Goal: Transaction & Acquisition: Subscribe to service/newsletter

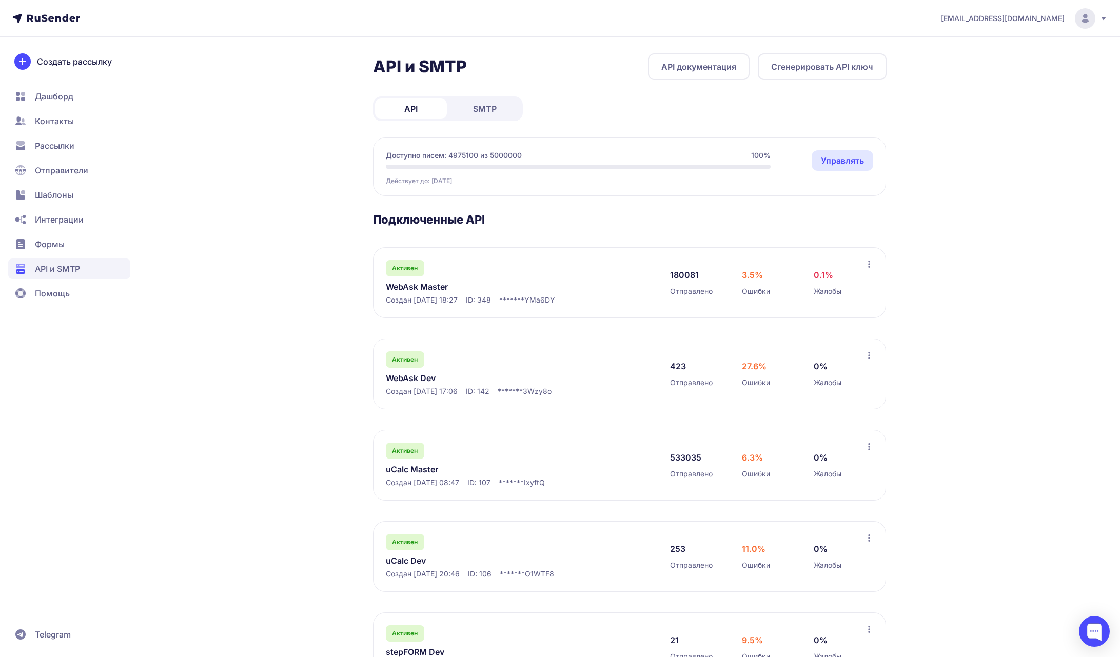
click at [1060, 20] on span "joshgrizzli@gmail.com" at bounding box center [1003, 18] width 124 height 10
click at [980, 93] on span "Выйти" at bounding box center [968, 97] width 24 height 12
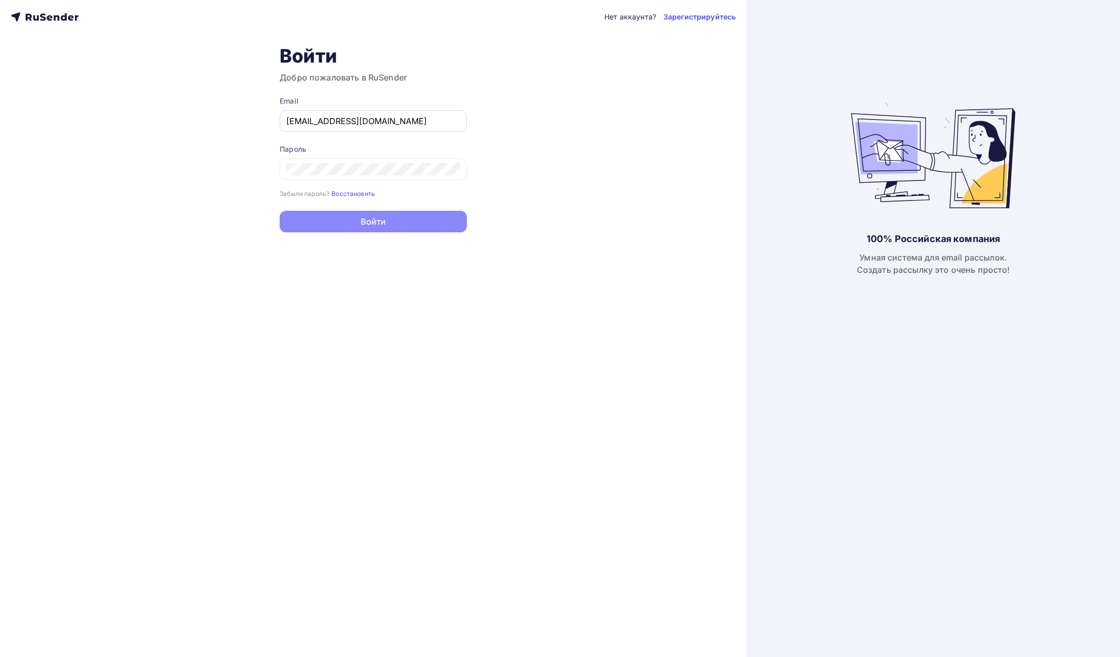
click at [370, 127] on div "joshgrizzli@gmail.com" at bounding box center [373, 121] width 187 height 22
click at [372, 123] on input "[EMAIL_ADDRESS][DOMAIN_NAME]" at bounding box center [373, 121] width 174 height 12
type input "lunev.regium@gmail.com"
click at [390, 225] on button "Войти" at bounding box center [373, 223] width 187 height 22
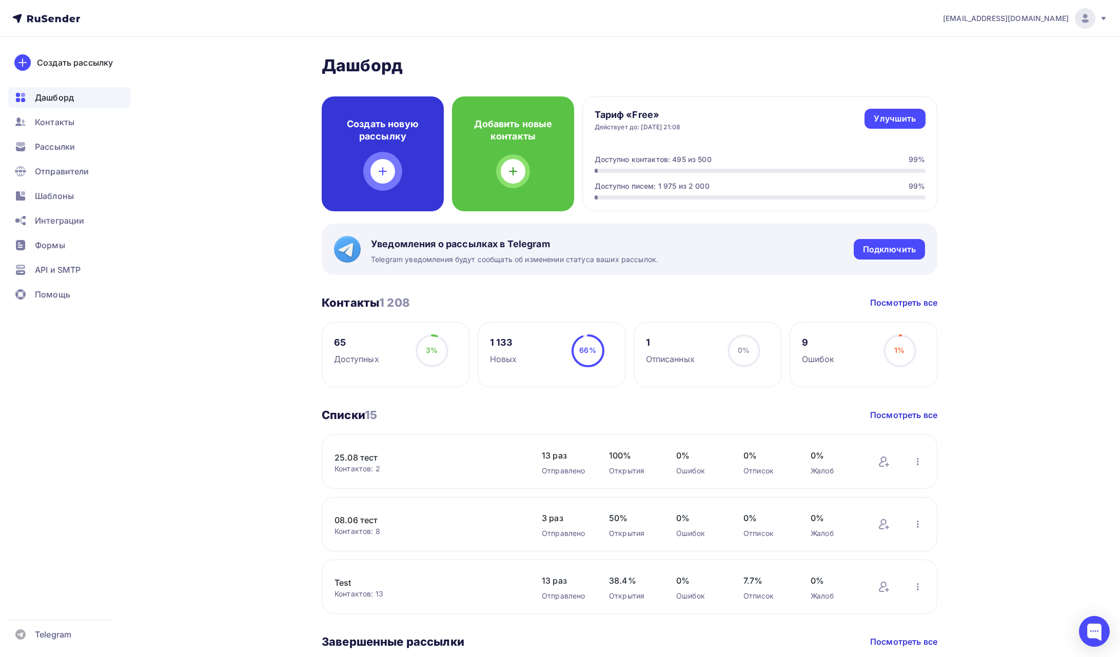
click at [355, 130] on h4 "Создать новую рассылку" at bounding box center [382, 130] width 89 height 25
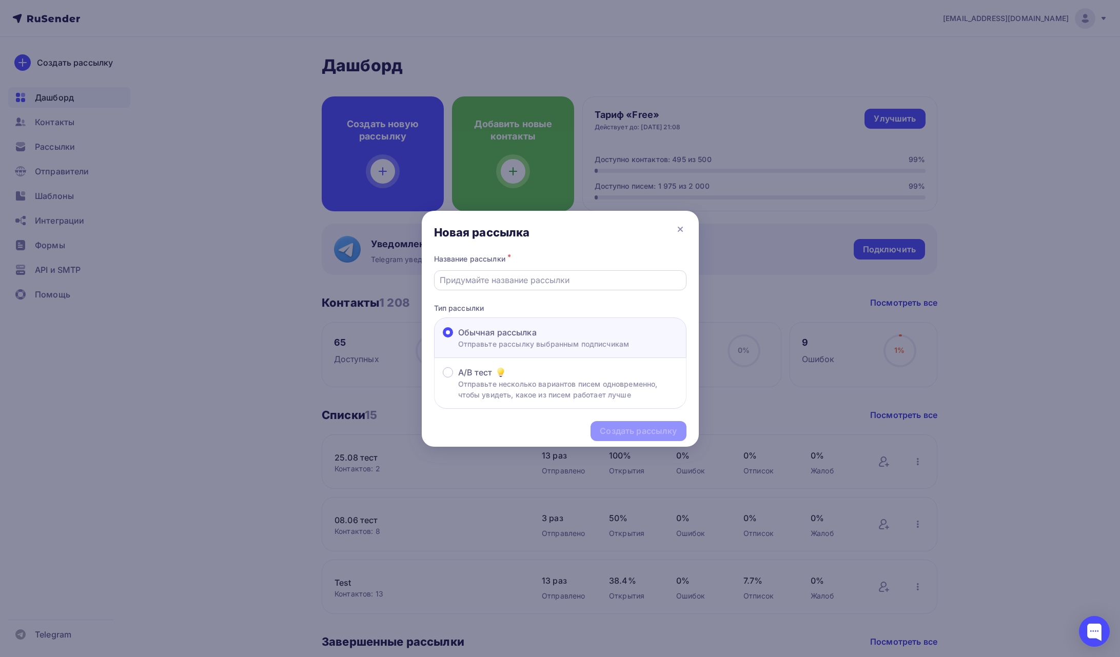
click at [540, 284] on input "text" at bounding box center [560, 280] width 241 height 12
type input "Test"
click at [608, 425] on div "Создать рассылку" at bounding box center [638, 431] width 77 height 12
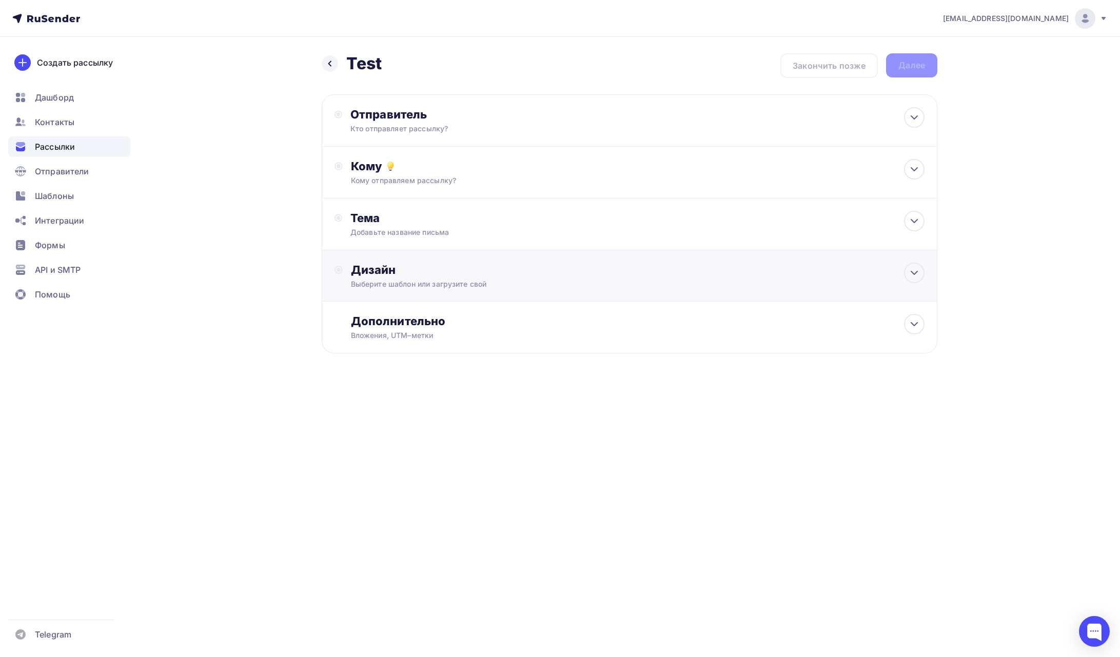
click at [449, 265] on div "Дизайн" at bounding box center [637, 270] width 573 height 14
click at [431, 317] on div "Выбрать шаблон" at bounding box center [396, 312] width 90 height 20
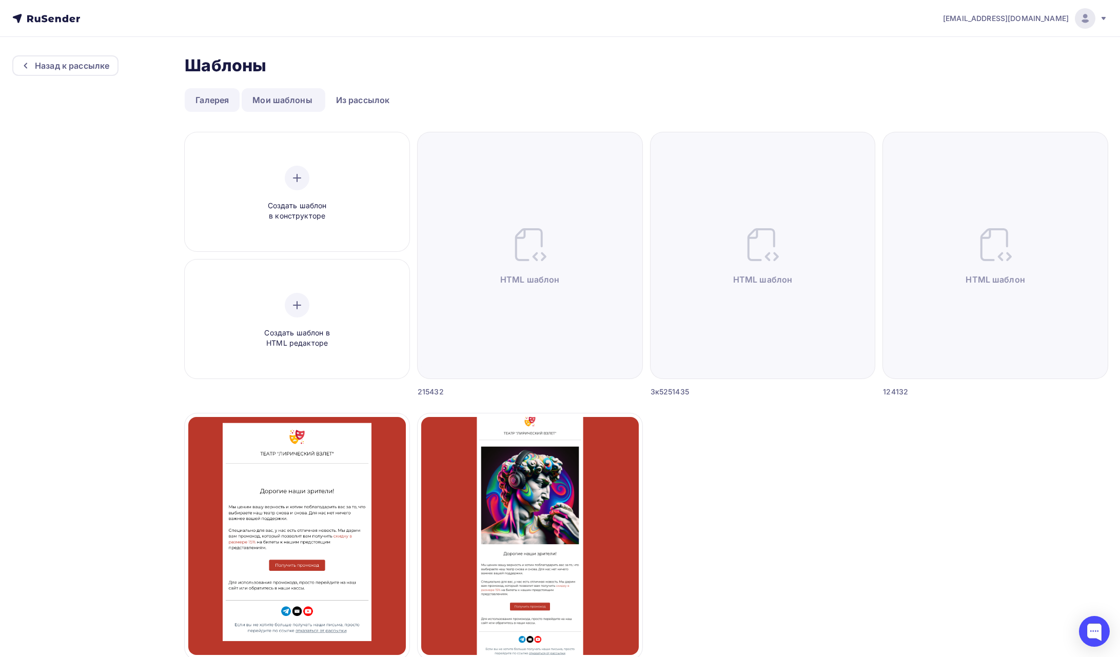
click at [230, 105] on link "Галерея" at bounding box center [212, 100] width 55 height 24
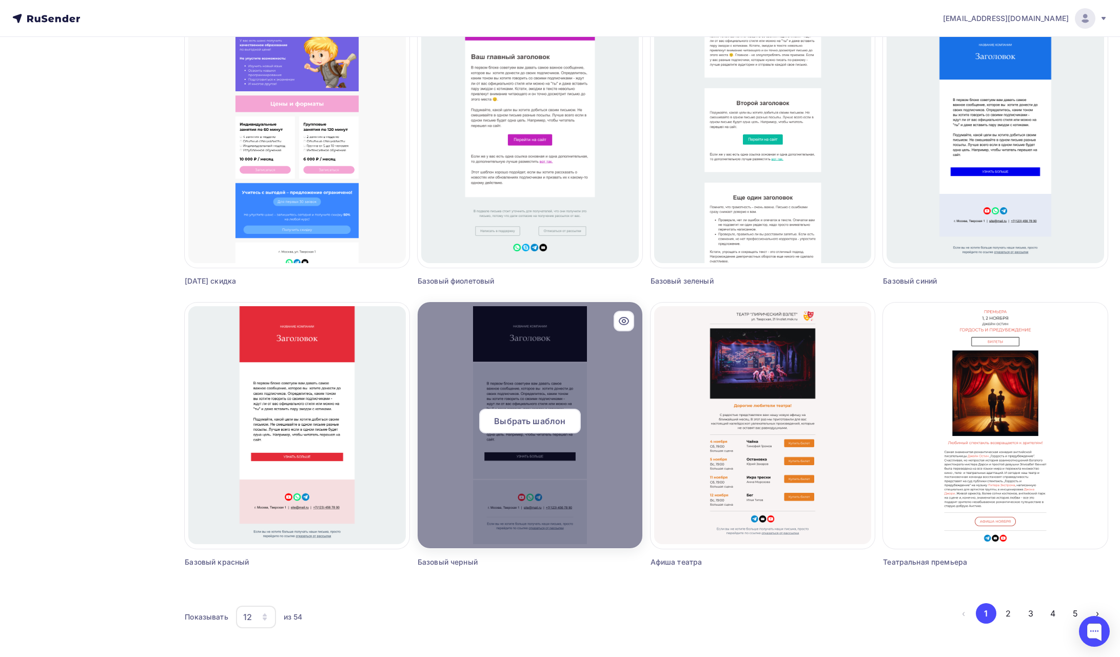
scroll to position [395, 0]
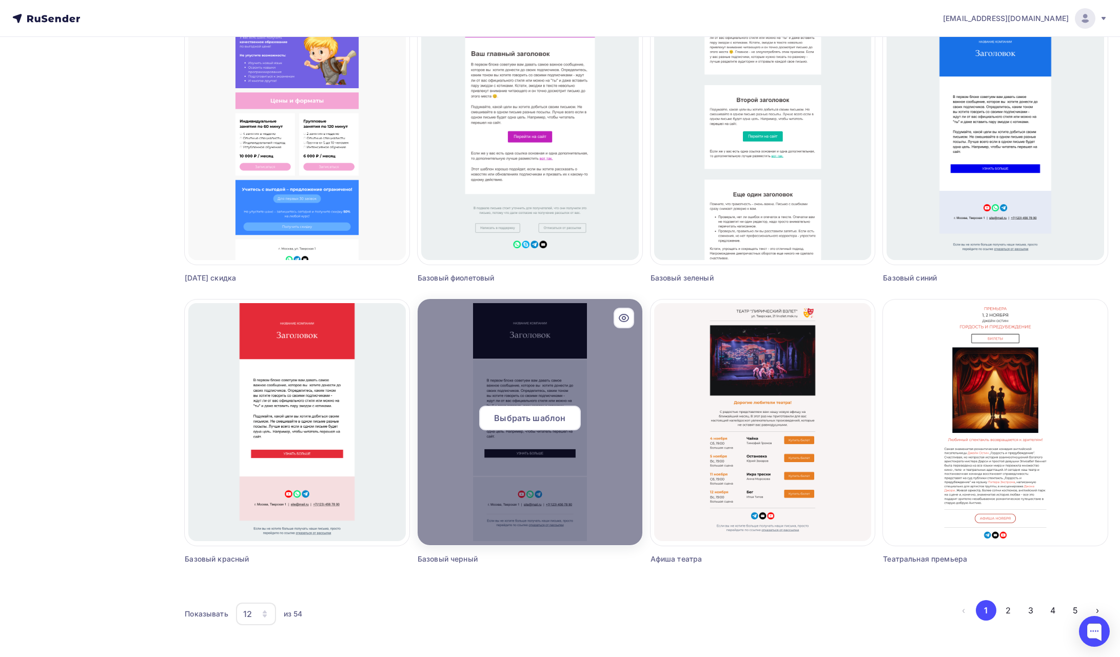
click at [552, 412] on span "Выбрать шаблон" at bounding box center [529, 418] width 71 height 12
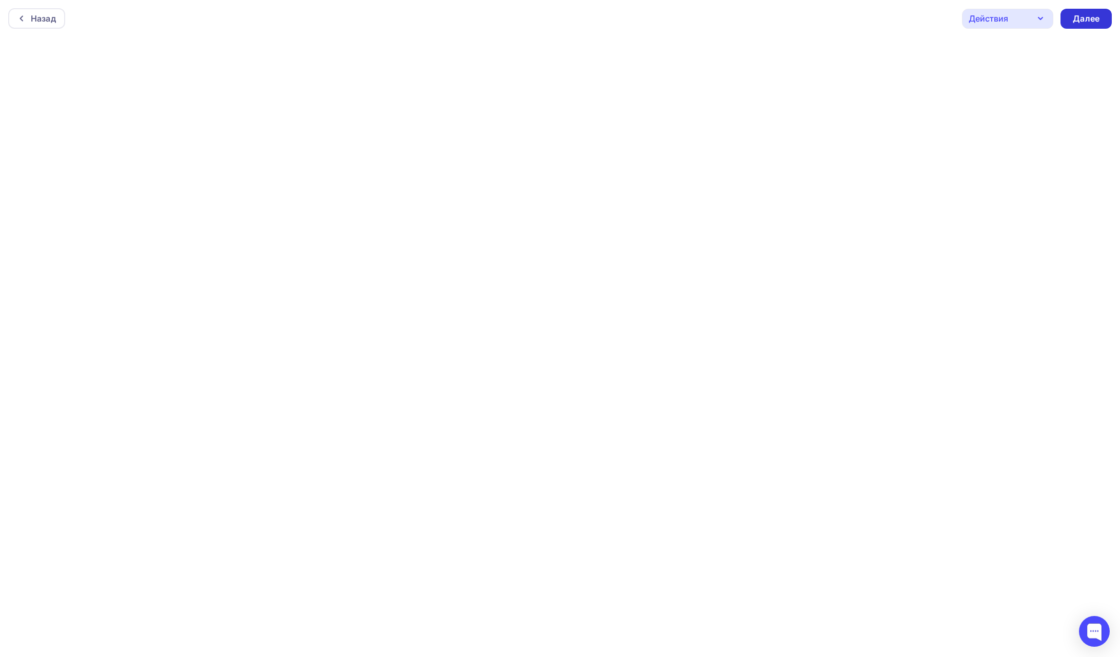
click at [1089, 23] on div "Далее" at bounding box center [1085, 19] width 27 height 12
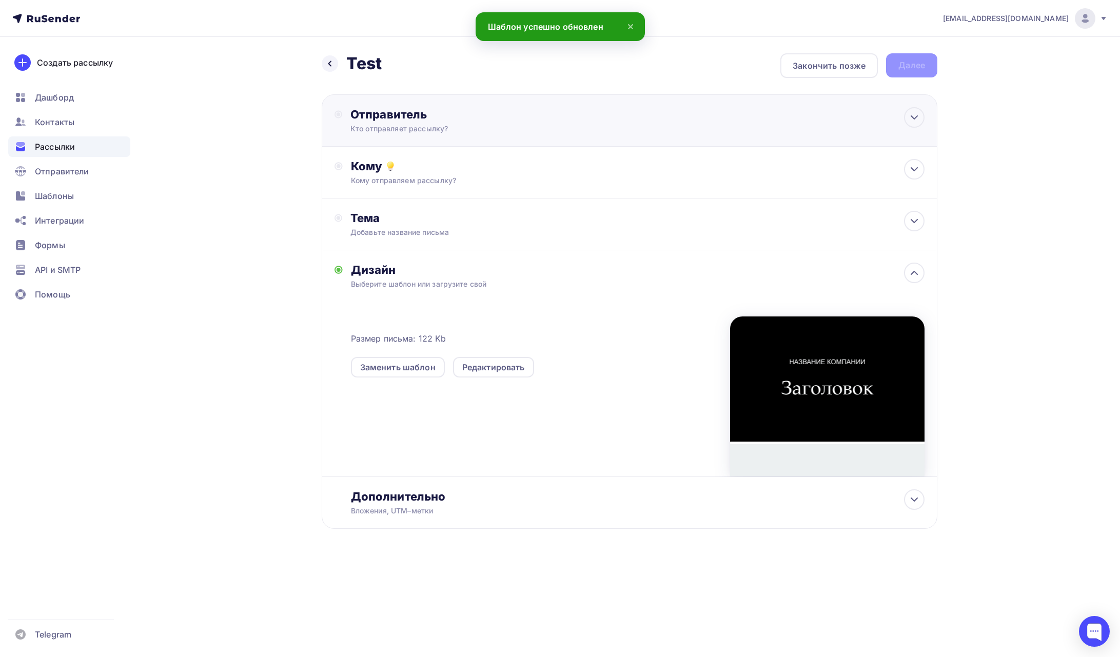
click at [522, 122] on div "Отправитель Кто отправляет рассылку? Email * lunev.regium@gmail.com test@ru-sen…" at bounding box center [461, 120] width 222 height 27
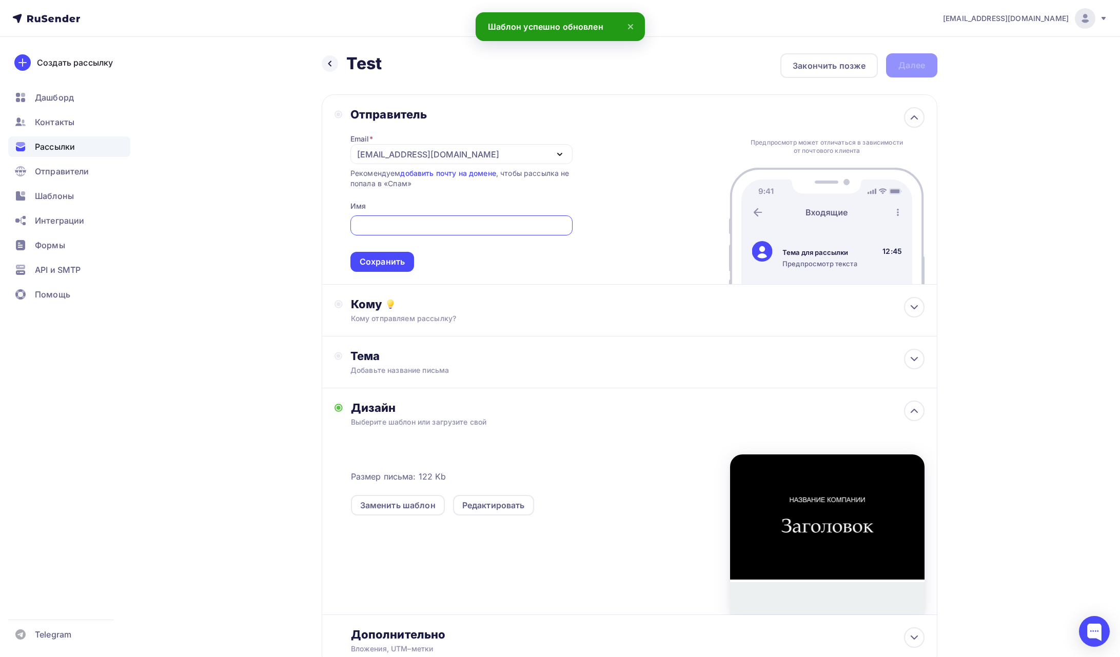
click at [442, 158] on div "lunev.regium@gmail.com" at bounding box center [428, 154] width 142 height 12
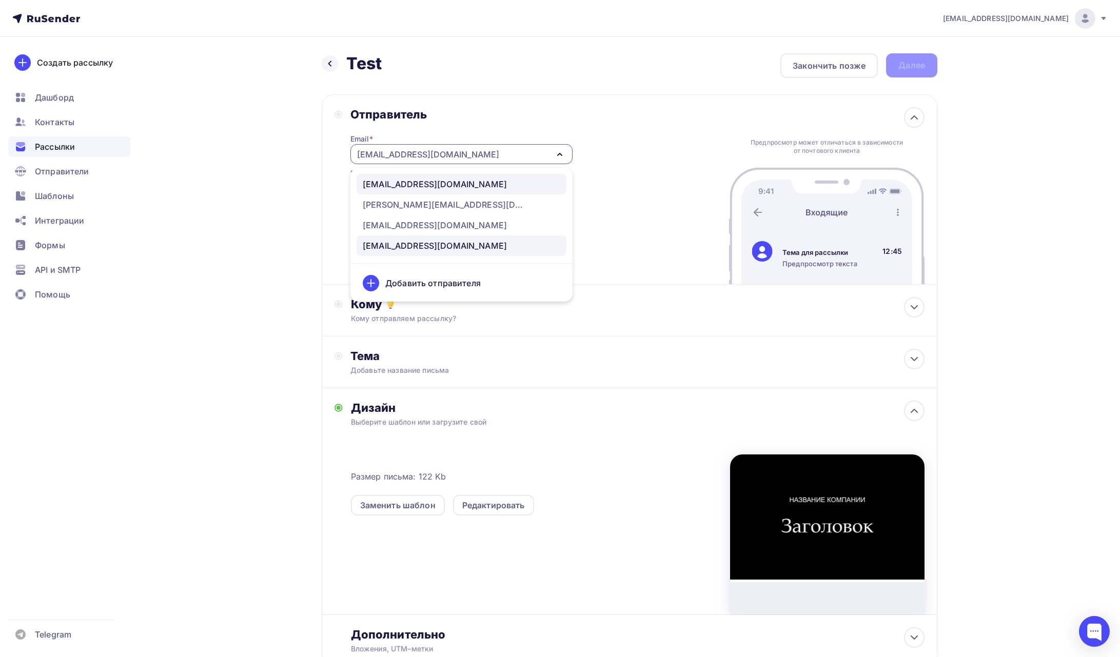
click at [432, 183] on div "test@ru-senders.ru" at bounding box center [435, 184] width 144 height 12
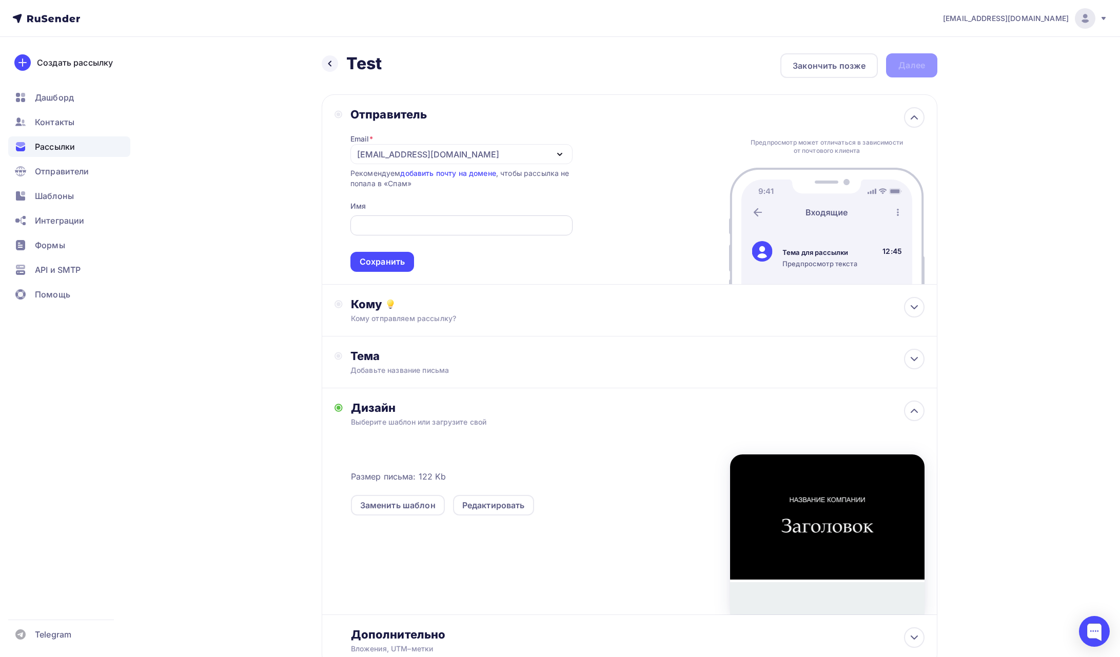
click at [415, 220] on input "text" at bounding box center [461, 226] width 210 height 12
drag, startPoint x: 407, startPoint y: 221, endPoint x: 330, endPoint y: 215, distance: 76.6
click at [330, 215] on div "Отправитель Email * test@ru-senders.ru test@ru-senders.ru viktor@ru-sender.ru t…" at bounding box center [629, 189] width 615 height 190
type input "е"
type input "test"
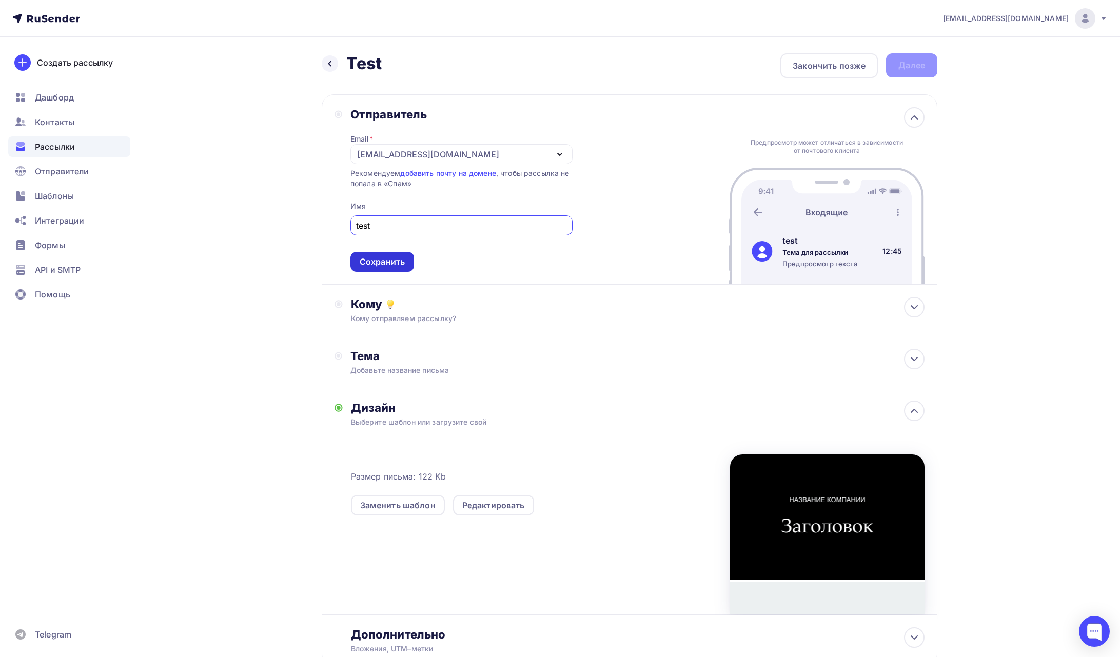
click at [376, 255] on div "Сохранить" at bounding box center [382, 262] width 64 height 20
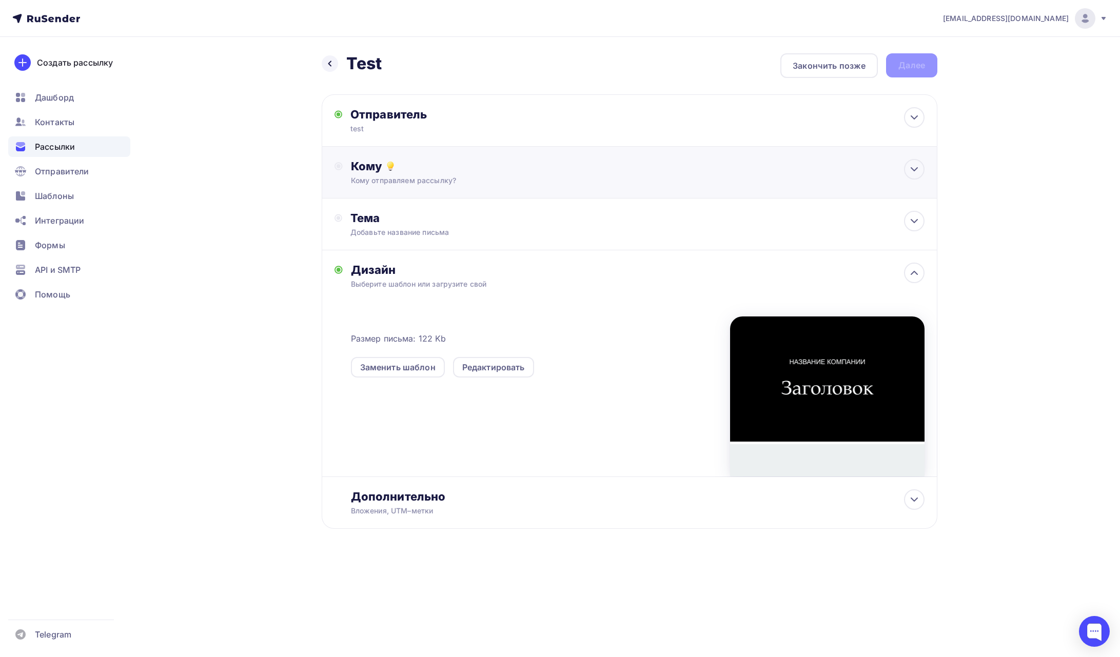
click at [402, 183] on div "Кому отправляем рассылку?" at bounding box center [609, 180] width 516 height 10
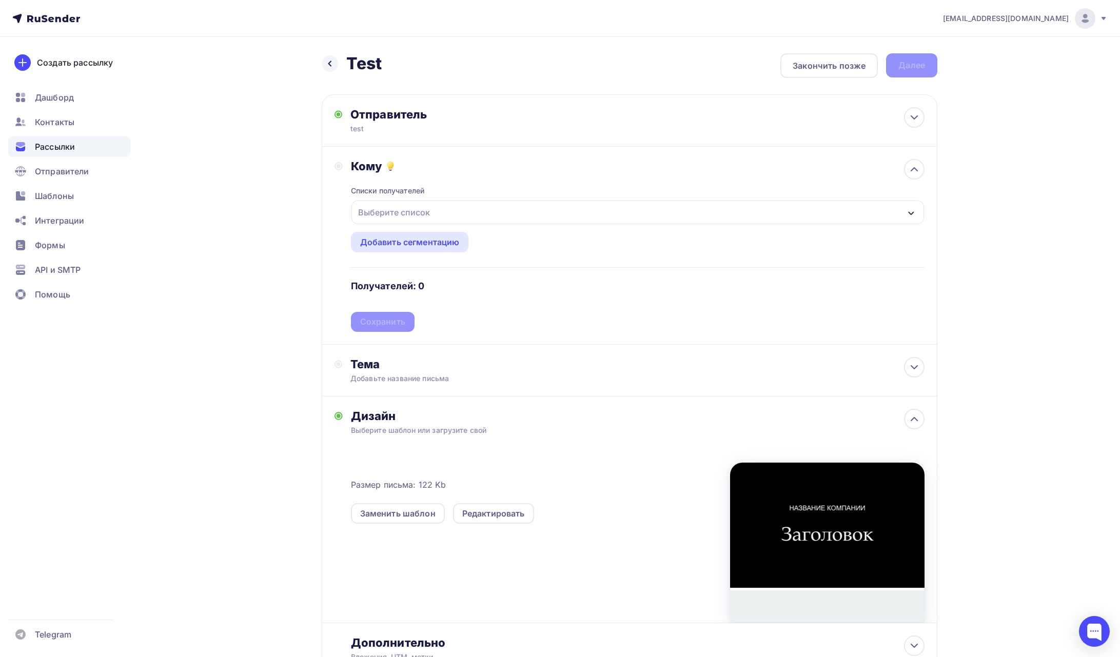
click at [409, 212] on div "Выберите список" at bounding box center [394, 212] width 80 height 18
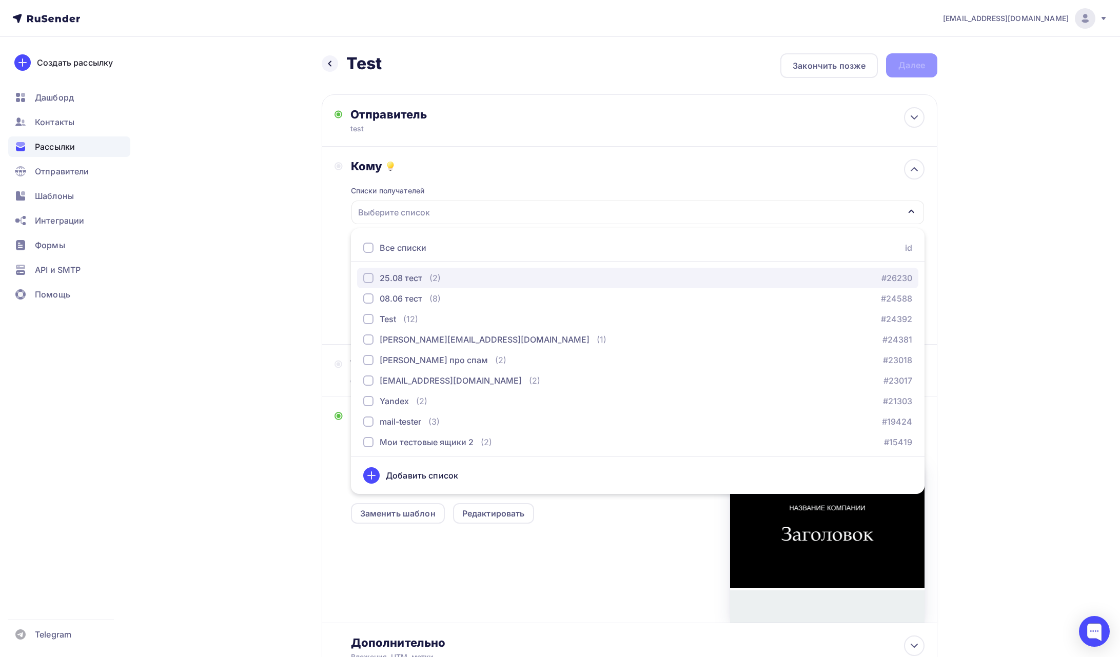
click at [367, 276] on div "button" at bounding box center [368, 278] width 10 height 10
click at [340, 272] on div "Кому Списки получателей 25.08 тест Все списки id 25.08 тест (2) #26230 08.06 те…" at bounding box center [629, 245] width 590 height 173
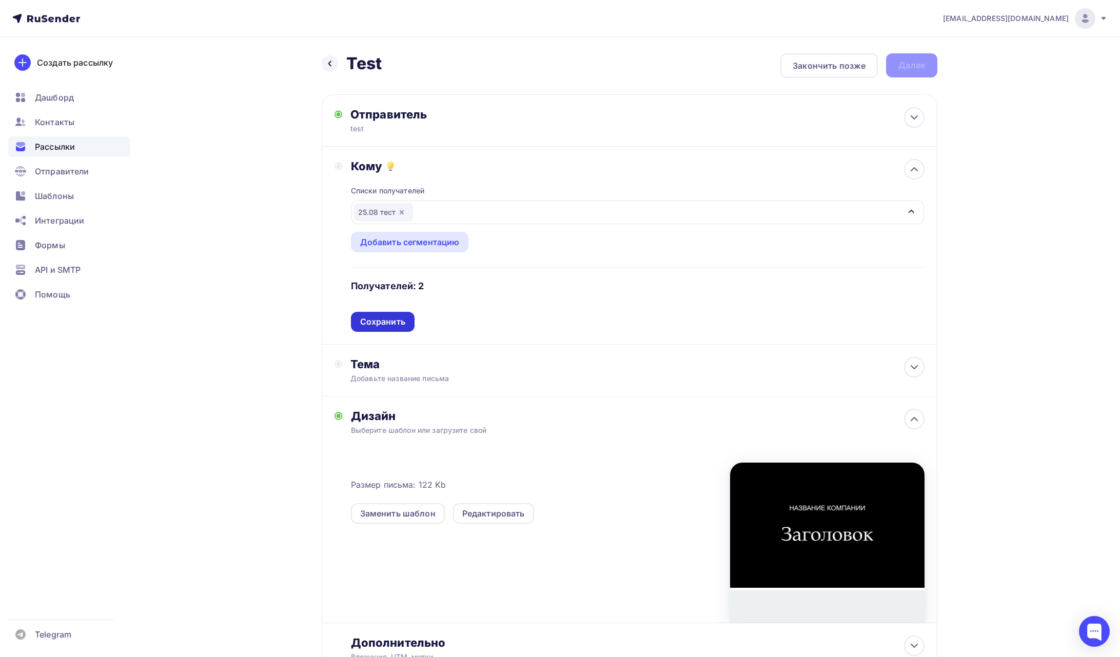
click at [386, 319] on div "Сохранить" at bounding box center [382, 322] width 45 height 12
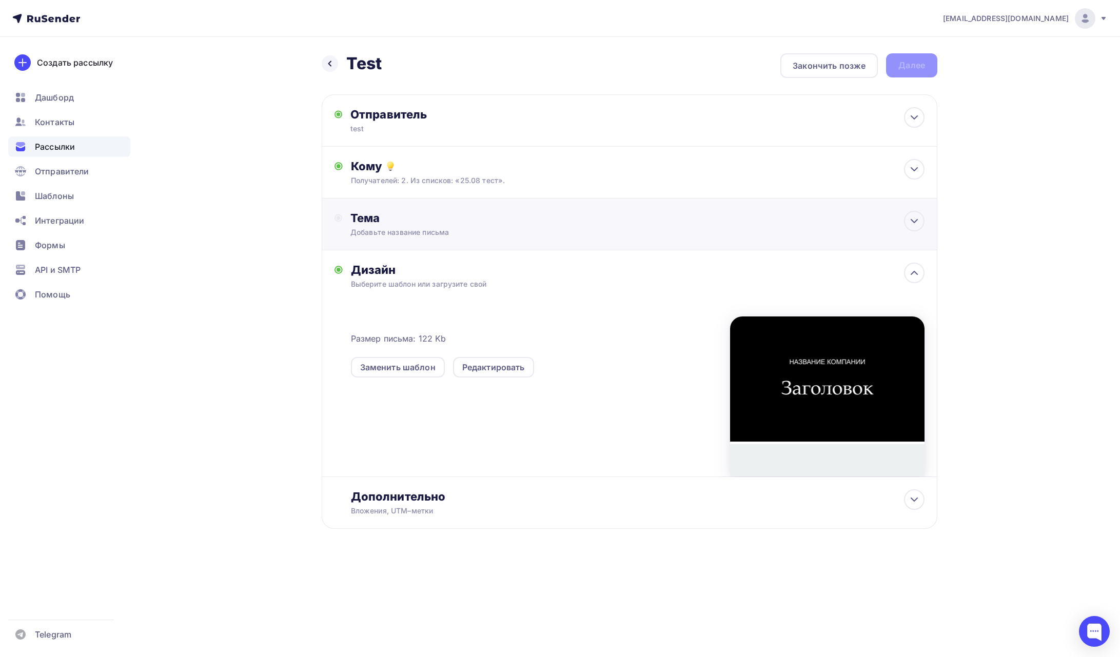
click at [393, 233] on div "Добавьте название письма" at bounding box center [441, 232] width 183 height 10
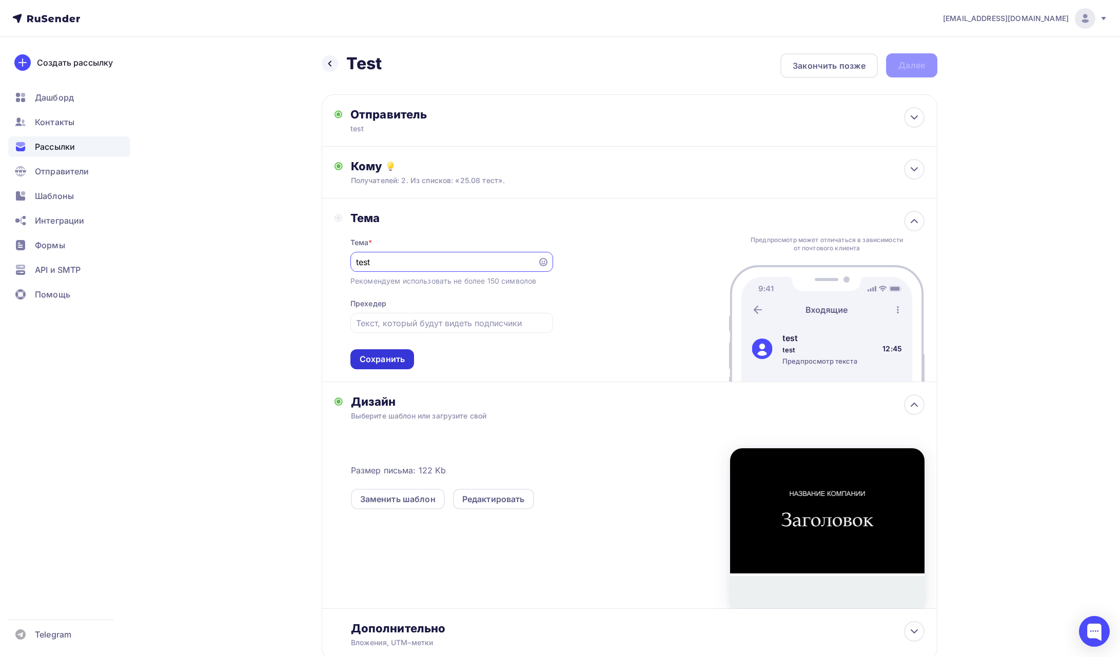
type input "test"
click at [386, 356] on div "Сохранить" at bounding box center [382, 359] width 45 height 12
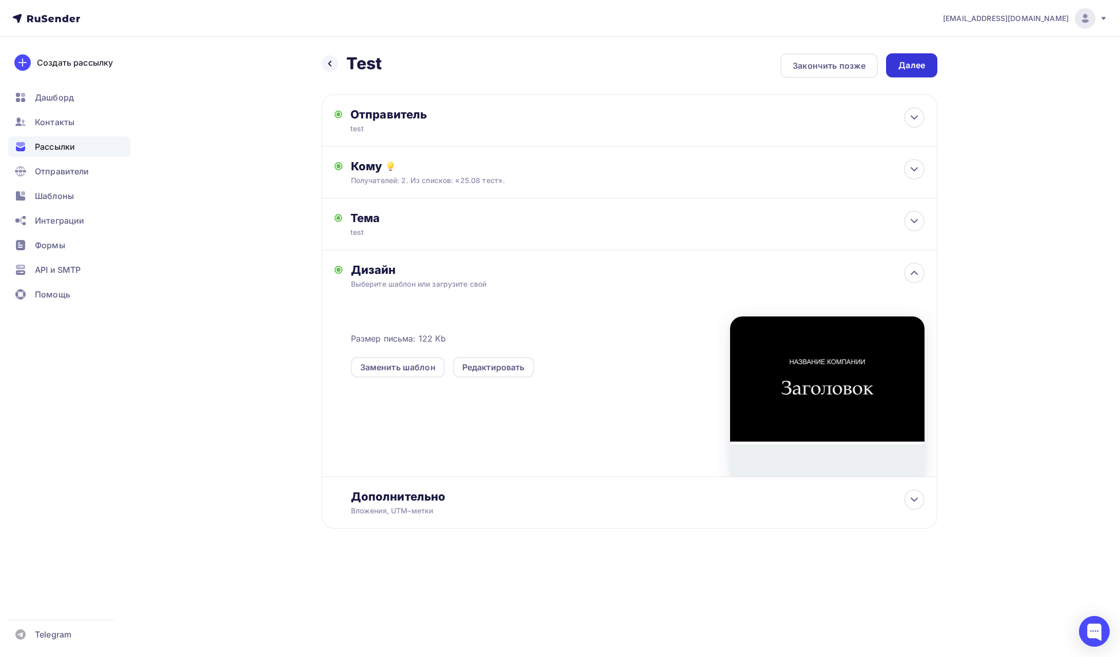
click at [910, 67] on div "Далее" at bounding box center [911, 65] width 27 height 12
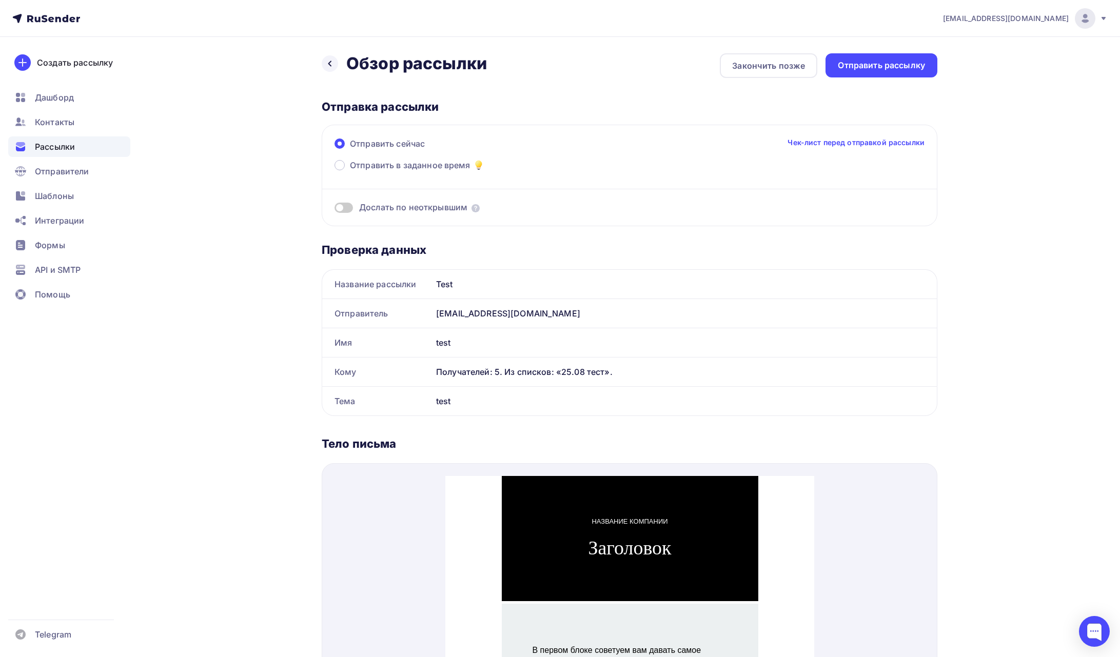
click at [341, 65] on div "Назад Обзор рассылки Обзор рассылки" at bounding box center [404, 63] width 165 height 21
click at [333, 65] on icon at bounding box center [330, 63] width 8 height 8
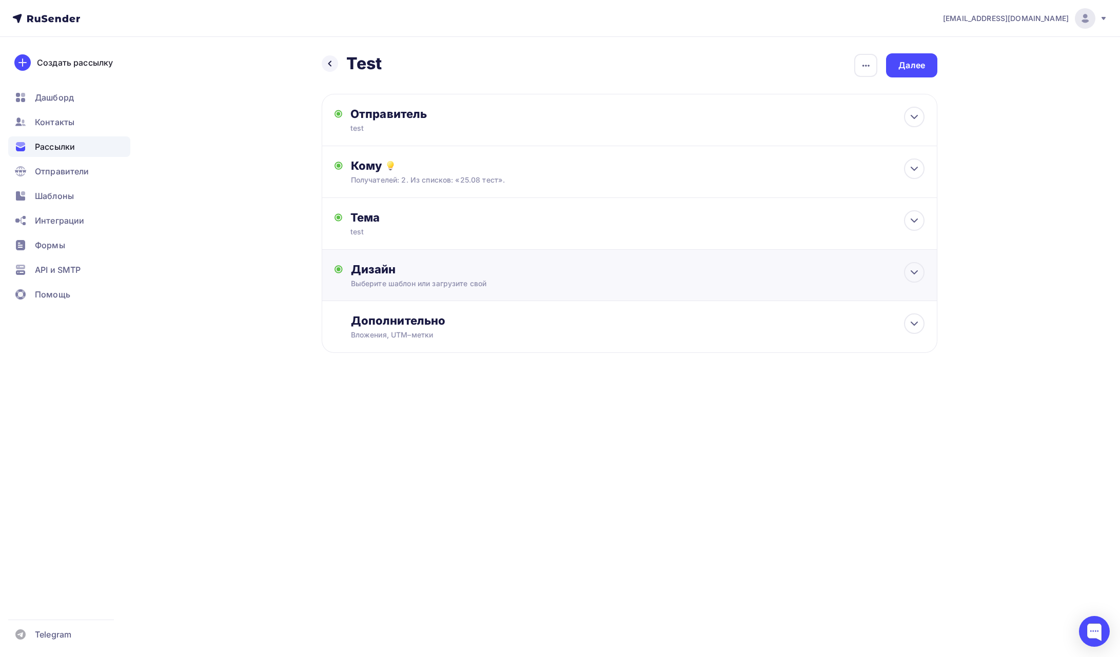
click at [476, 255] on div "Дизайн Выберите шаблон или загрузите свой Размер письма: 122 Kb Заменить шаблон…" at bounding box center [629, 275] width 615 height 51
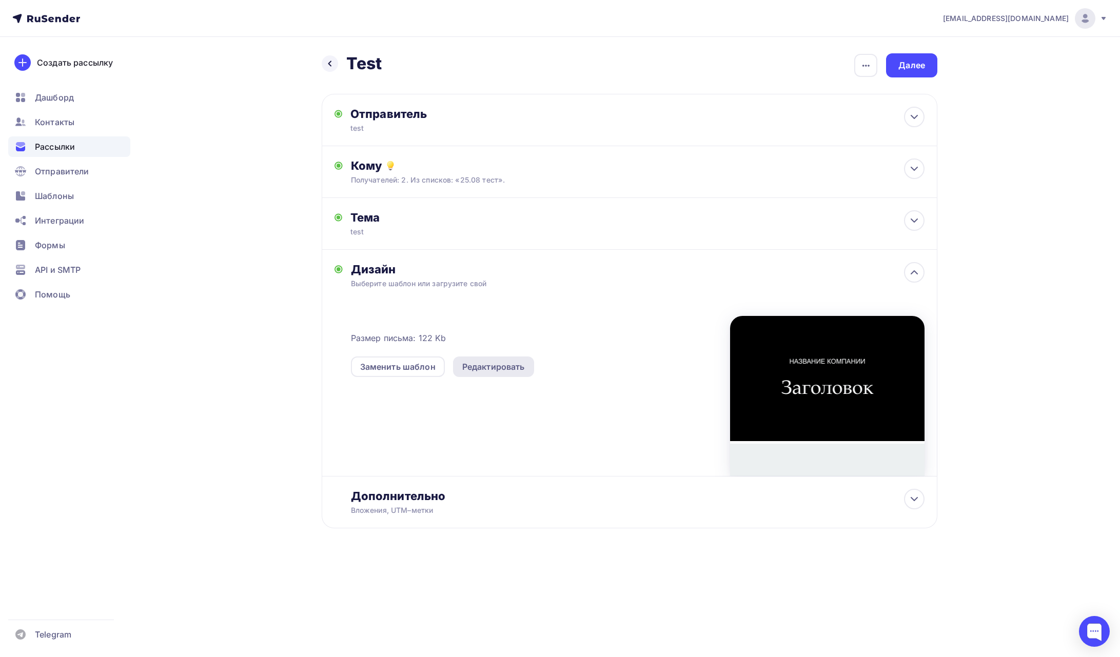
click at [477, 364] on div "Редактировать" at bounding box center [493, 367] width 63 height 12
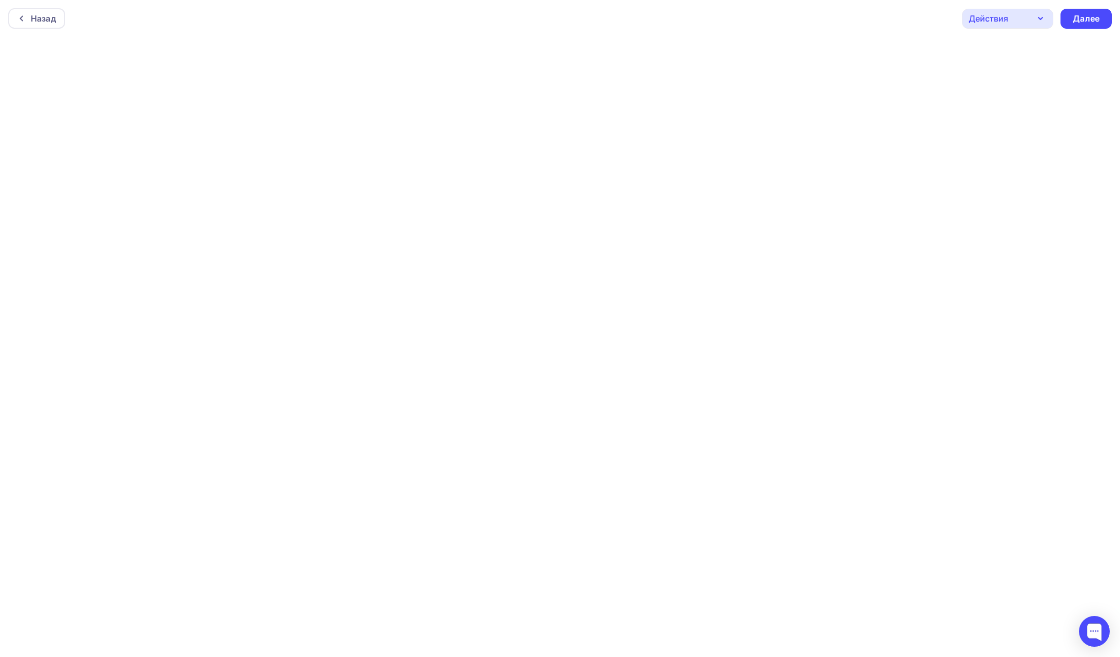
click at [1030, 23] on div "Действия" at bounding box center [1007, 19] width 91 height 20
click at [673, 32] on div "Назад Действия Отправить тестовое письмо Предпросмотр Сохранить в Мои шаблоны В…" at bounding box center [560, 18] width 1120 height 37
click at [25, 20] on icon at bounding box center [21, 18] width 8 height 8
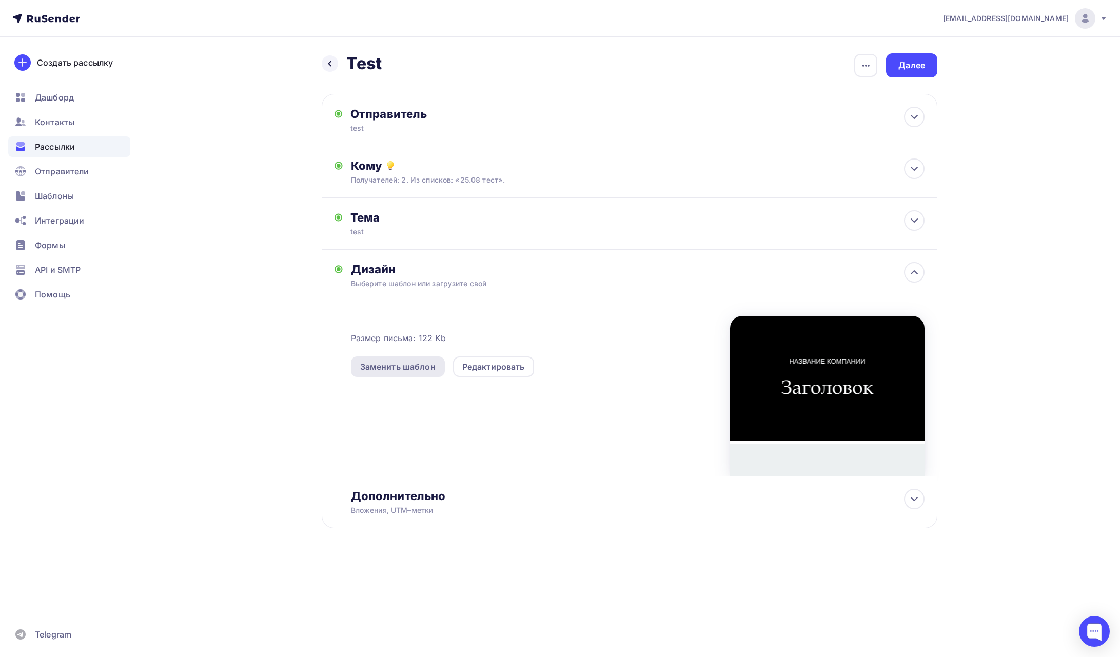
click at [401, 369] on div "Заменить шаблон" at bounding box center [397, 367] width 75 height 12
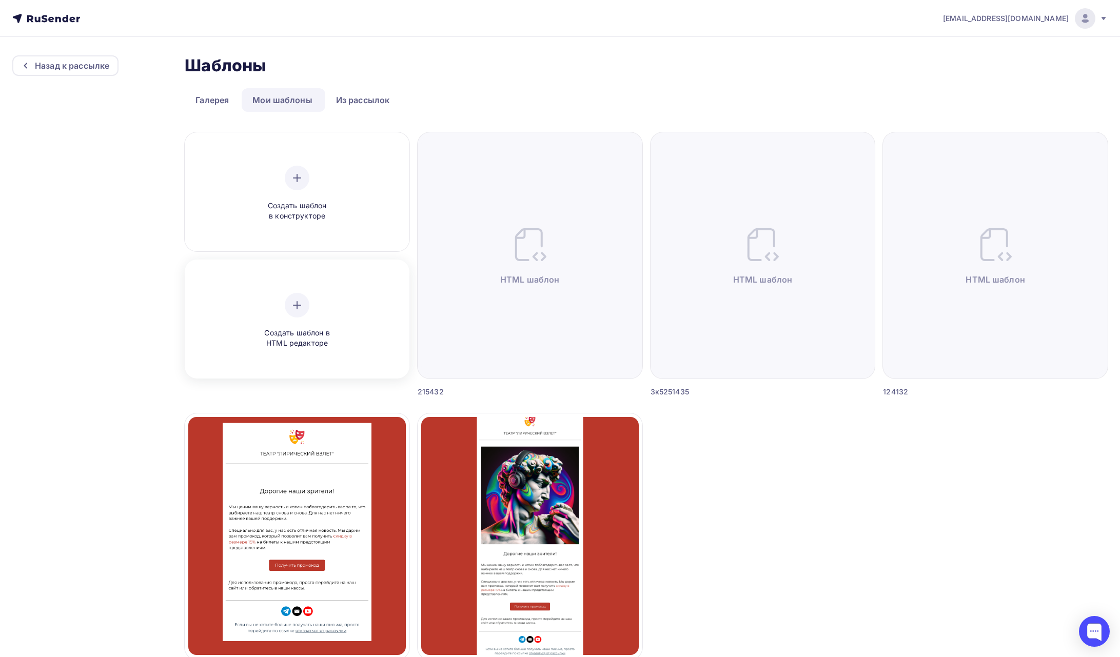
click at [309, 324] on div "Создать шаблон в HTML редакторе" at bounding box center [296, 321] width 97 height 56
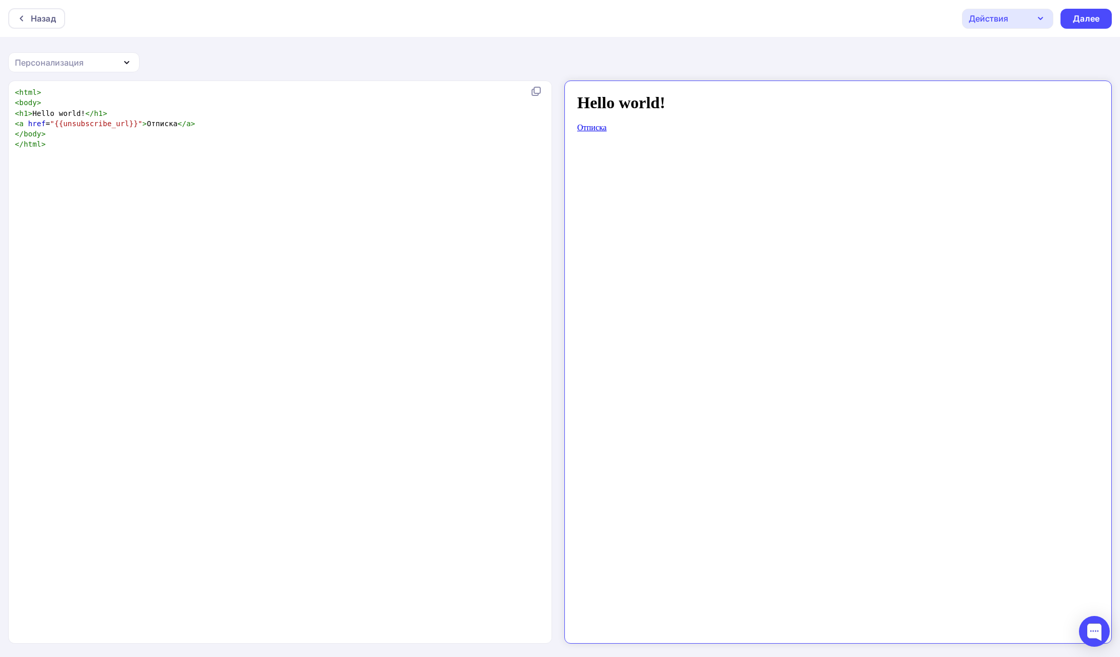
scroll to position [4, 0]
click at [256, 236] on div "xxxxxxxxxx < html > < body > < h1 > Hello world! </ h1 > < a href = "{{unsubscr…" at bounding box center [291, 375] width 556 height 580
type textarea "<html> <body> <h1>Hello world!</h1> <a href="{{unsubscribe_url}}">Отписка</a> <…"
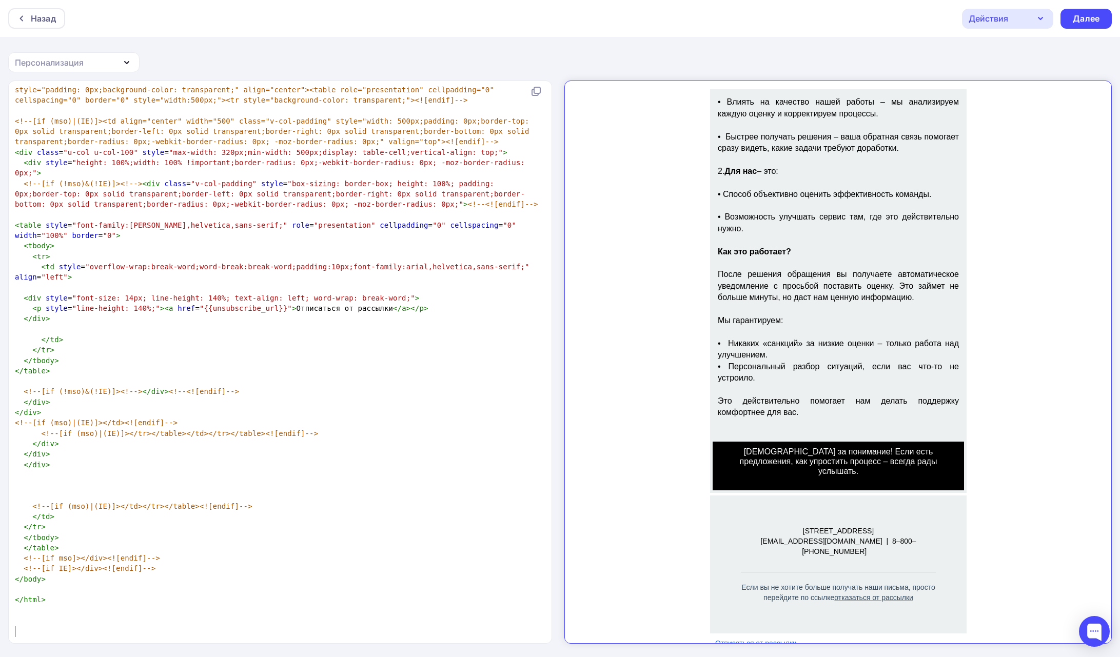
scroll to position [1, 0]
click at [1084, 17] on div "Далее" at bounding box center [1085, 18] width 27 height 12
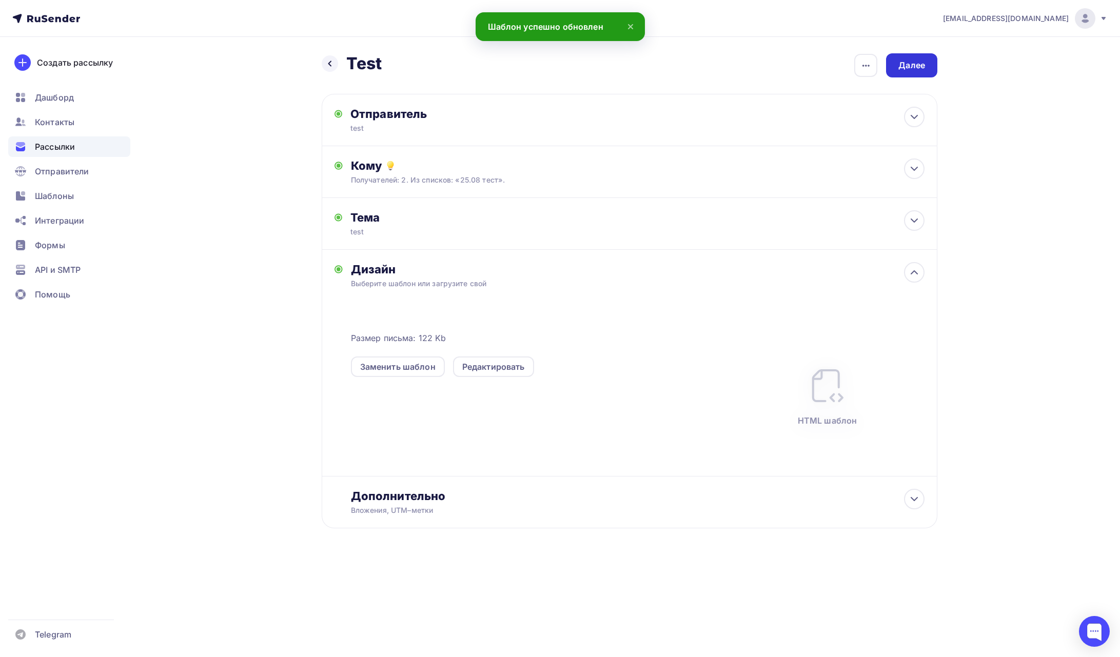
click at [901, 71] on div "Далее" at bounding box center [911, 65] width 51 height 24
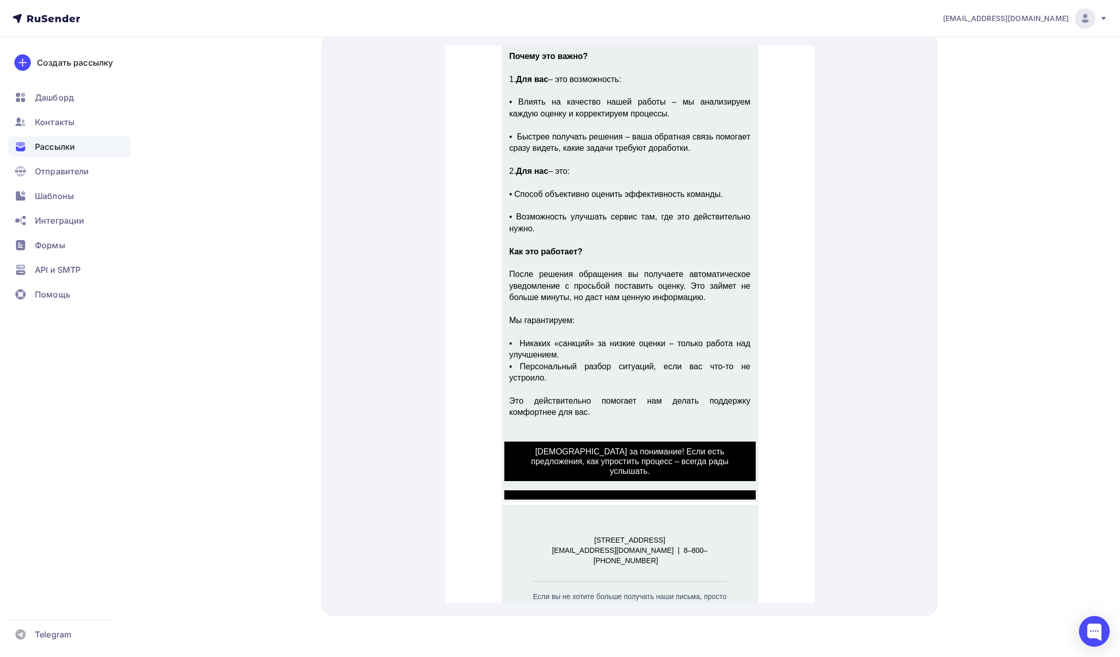
scroll to position [201, 0]
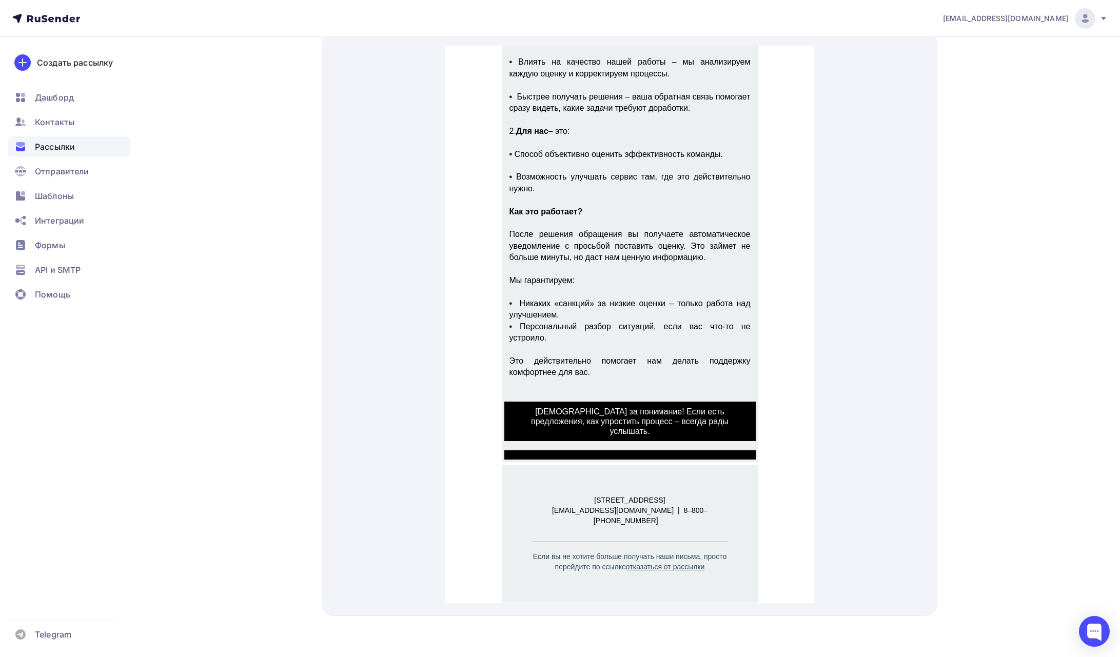
click at [1015, 24] on div "lunev.regium@gmail.com" at bounding box center [1025, 18] width 165 height 21
click at [974, 89] on span "Выйти" at bounding box center [966, 94] width 27 height 12
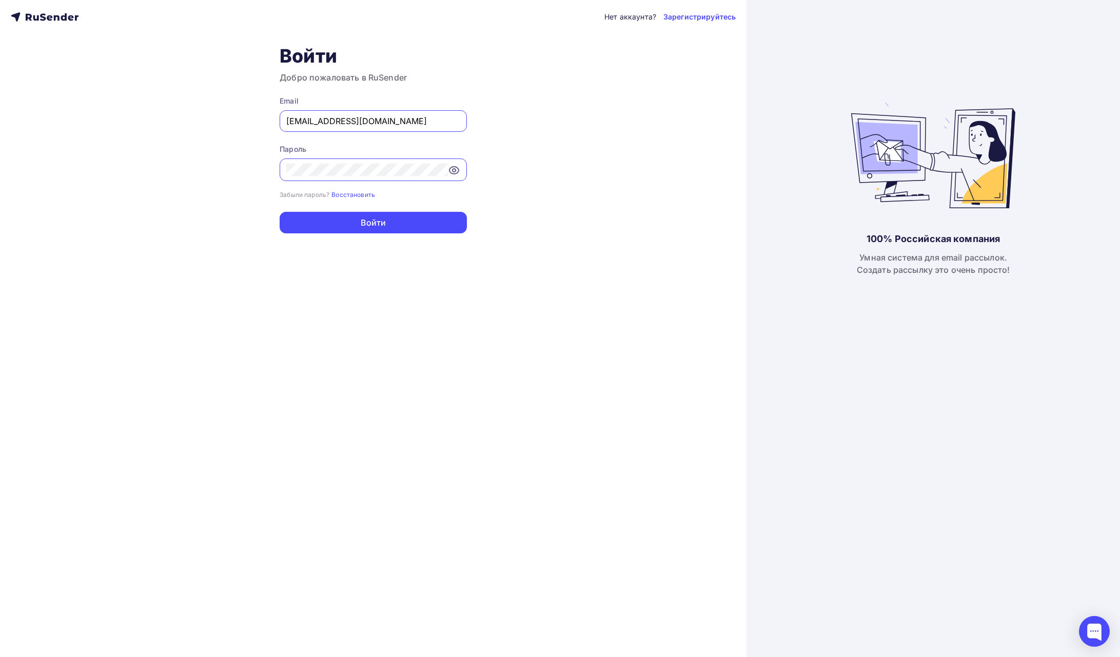
click at [401, 122] on input "lunev.regium@gmail.com" at bounding box center [373, 121] width 174 height 12
type input "[PERSON_NAME][EMAIL_ADDRESS][DOMAIN_NAME]"
click at [404, 222] on button "Войти" at bounding box center [373, 223] width 187 height 22
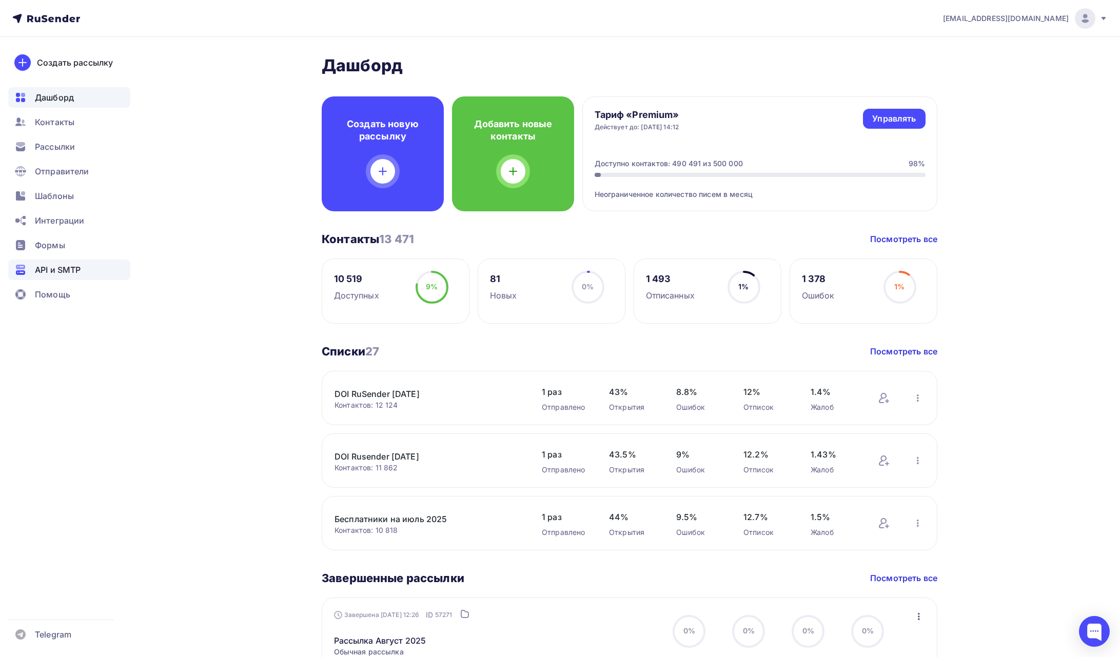
click at [43, 269] on span "API и SMTP" at bounding box center [58, 270] width 46 height 12
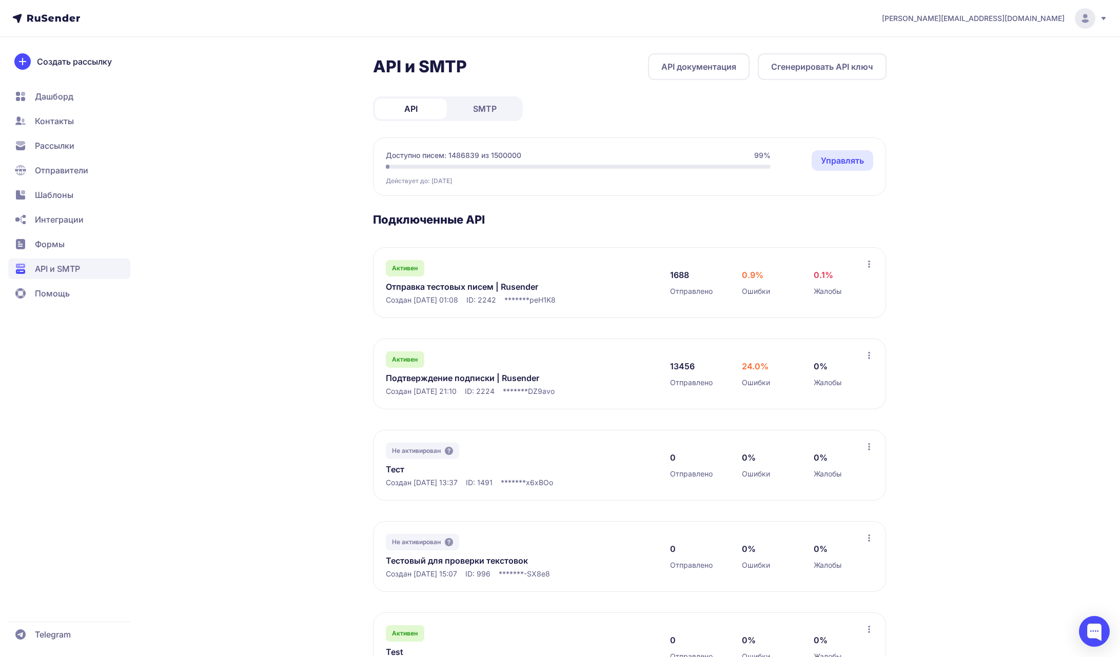
click at [482, 373] on link "Подтверждение подписки | Rusender" at bounding box center [491, 378] width 210 height 12
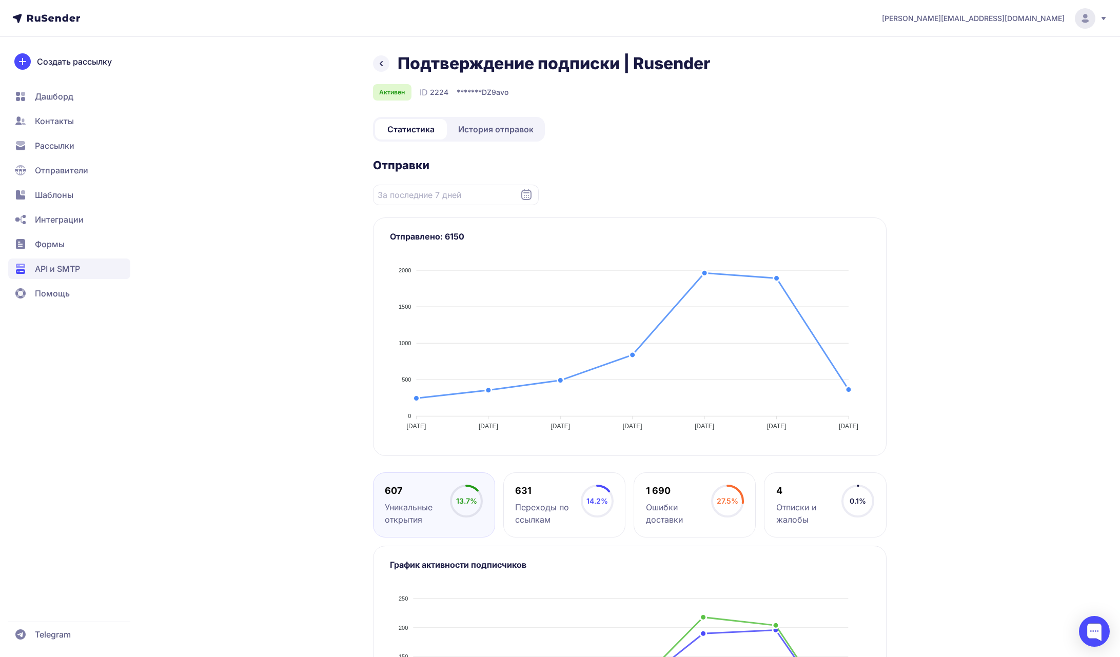
click at [444, 95] on span "2224" at bounding box center [439, 92] width 18 height 10
copy span "2224"
drag, startPoint x: 398, startPoint y: 63, endPoint x: 708, endPoint y: 66, distance: 309.8
click at [708, 66] on h1 "Подтверждение подписки | Rusender" at bounding box center [553, 63] width 312 height 21
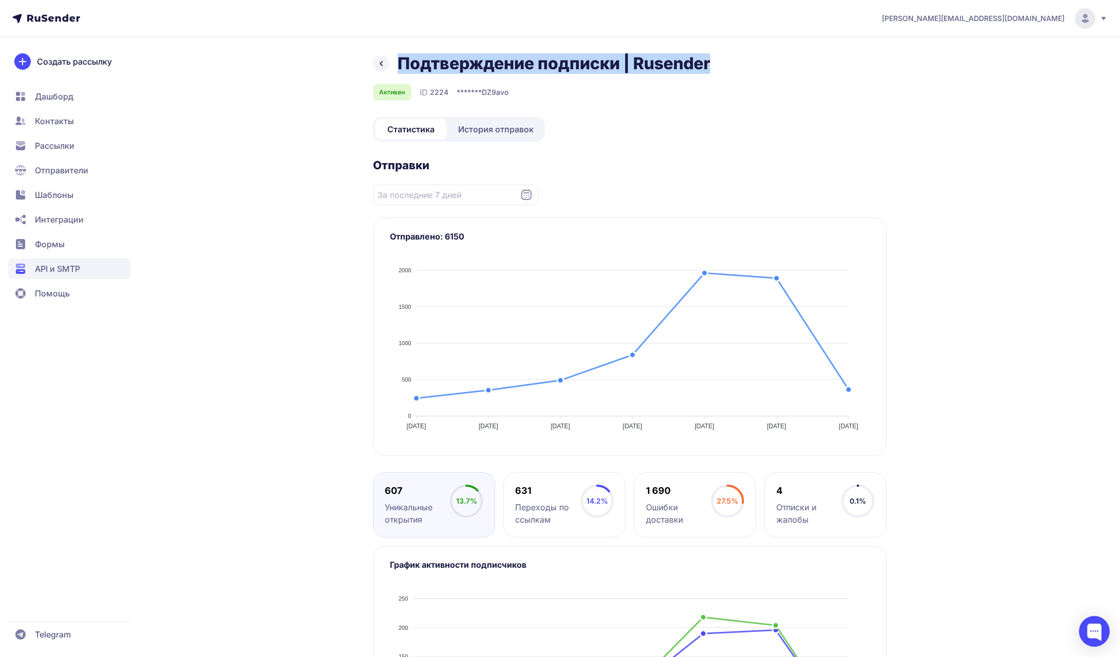
drag, startPoint x: 720, startPoint y: 64, endPoint x: 403, endPoint y: 58, distance: 316.5
click at [403, 58] on div "Подтверждение подписки | Rusender" at bounding box center [629, 63] width 513 height 21
copy h1 "Подтверждение подписки | Rusender"
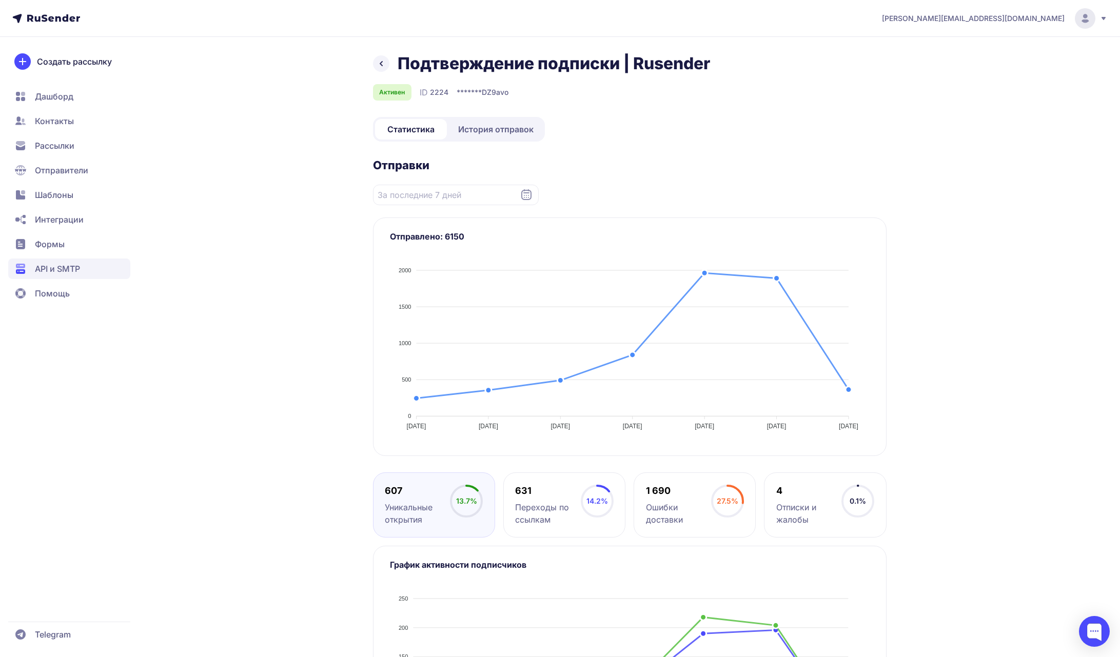
click at [66, 140] on span "Рассылки" at bounding box center [54, 146] width 39 height 12
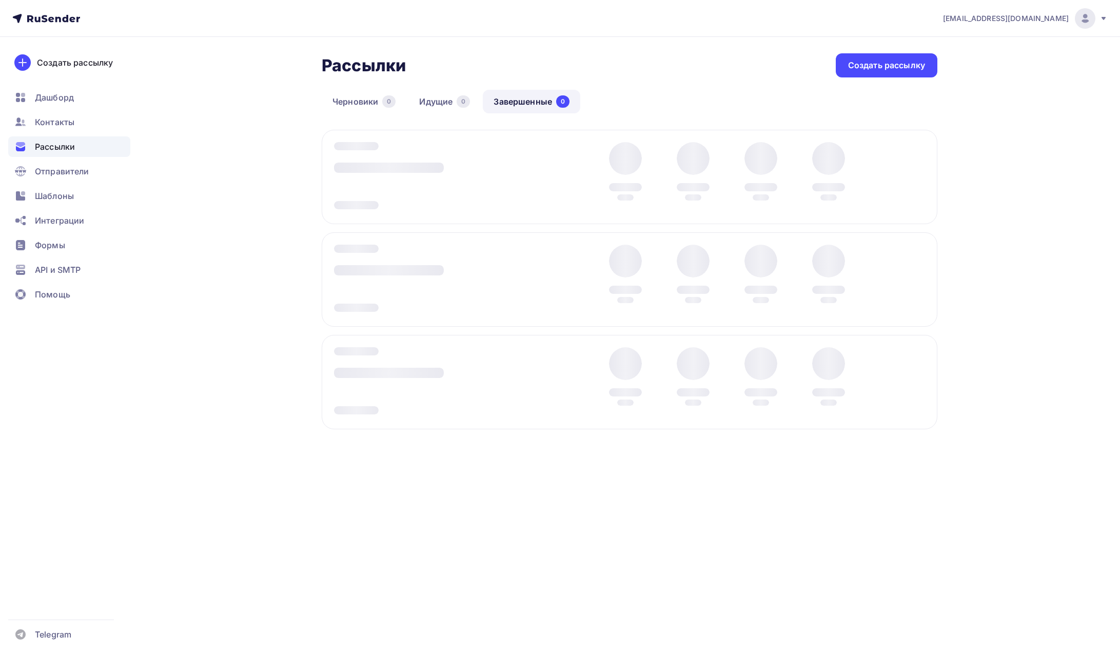
click at [990, 17] on span "[PERSON_NAME][EMAIL_ADDRESS][DOMAIN_NAME]" at bounding box center [1006, 18] width 126 height 10
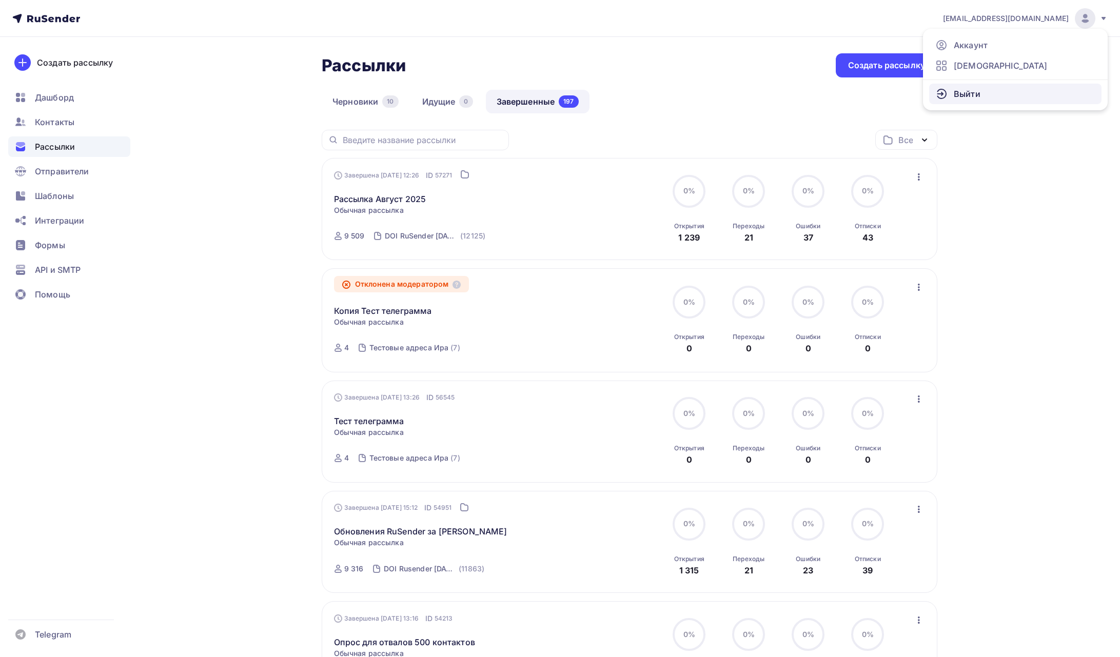
click at [956, 94] on span "Выйти" at bounding box center [966, 94] width 27 height 12
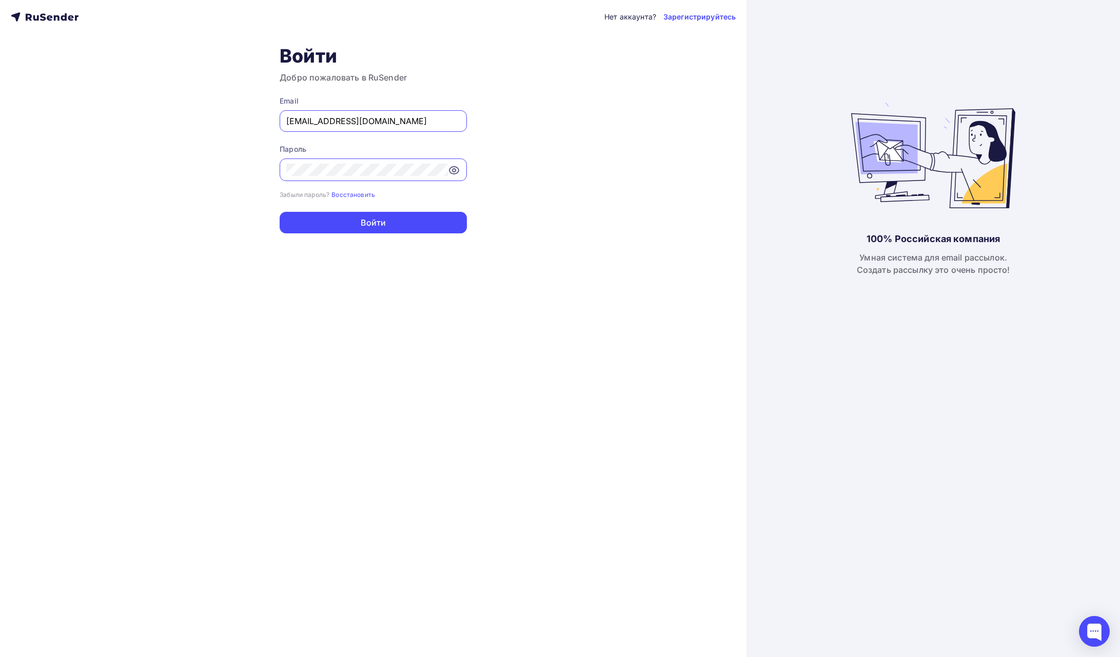
click at [406, 112] on div "[PERSON_NAME][EMAIL_ADDRESS][DOMAIN_NAME]" at bounding box center [373, 121] width 187 height 22
click at [379, 123] on input "[PERSON_NAME][EMAIL_ADDRESS][DOMAIN_NAME]" at bounding box center [373, 121] width 174 height 12
click at [393, 125] on input "vyacheslav@rusender.ru" at bounding box center [373, 121] width 174 height 12
type input "lunev.regium@gmail.com"
click at [397, 222] on button "Войти" at bounding box center [373, 223] width 187 height 22
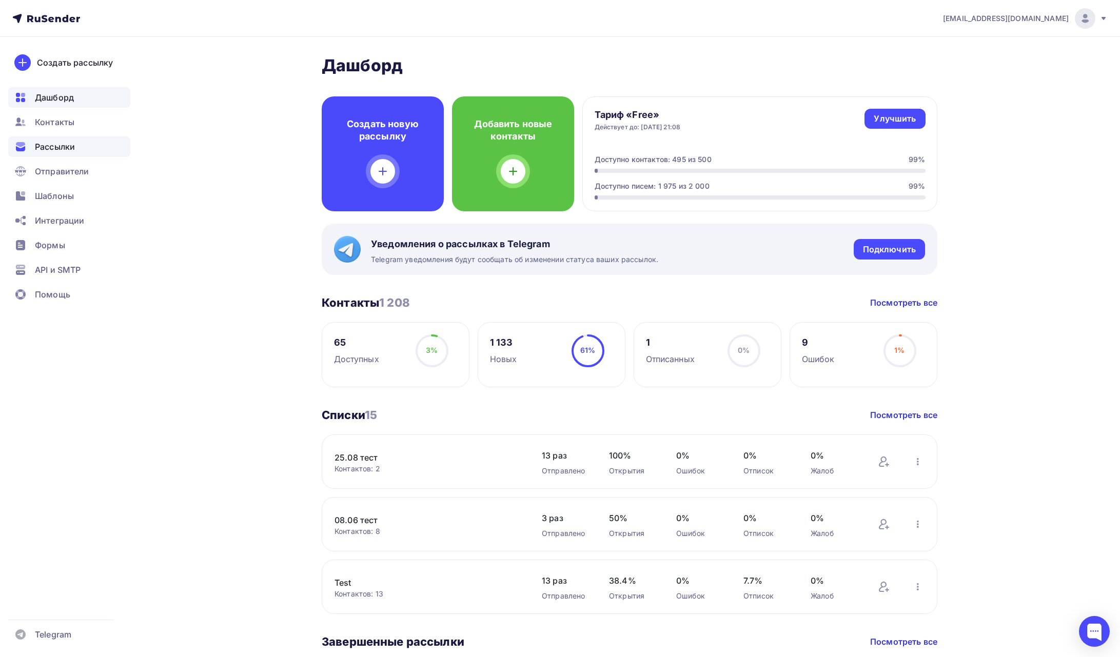
click at [68, 146] on span "Рассылки" at bounding box center [55, 147] width 40 height 12
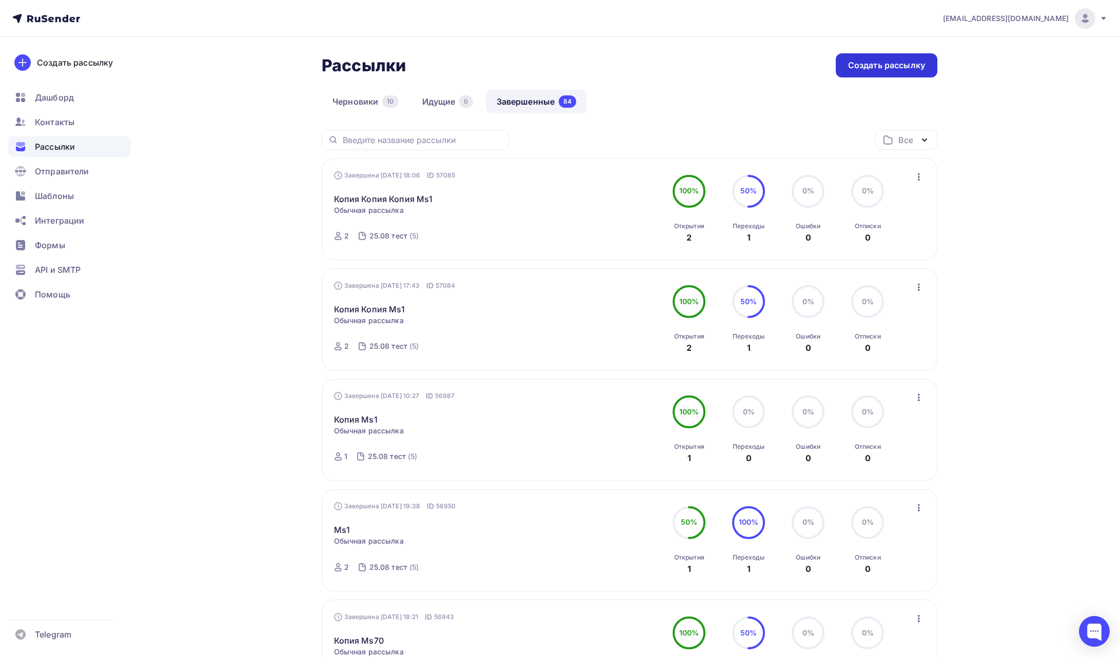
click at [894, 70] on div "Создать рассылку" at bounding box center [886, 65] width 77 height 12
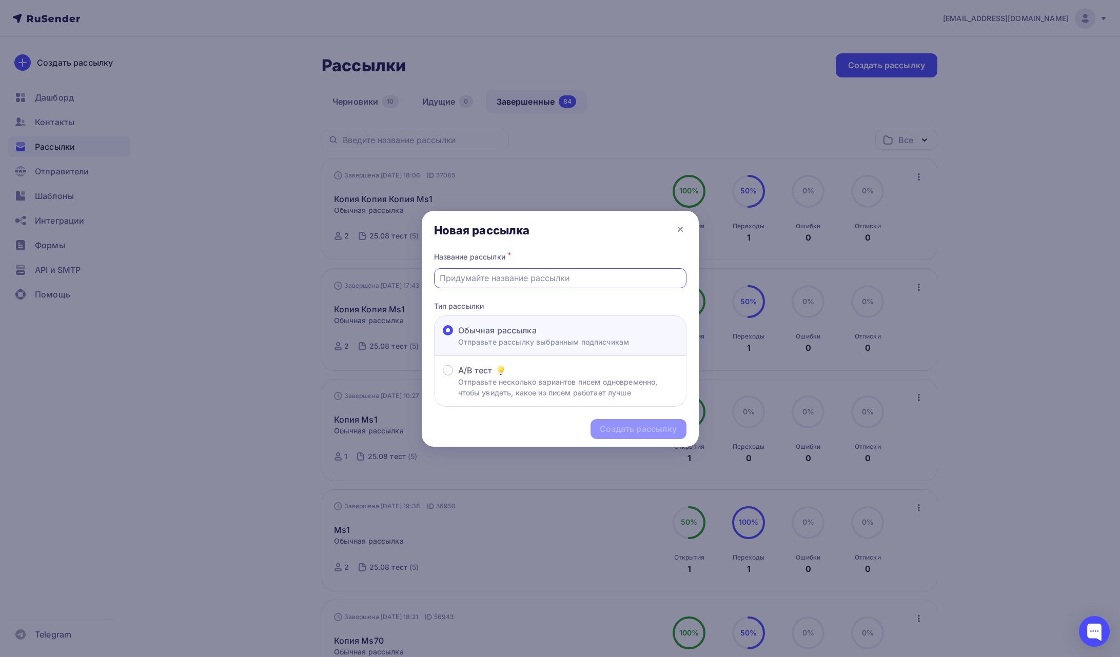
click at [556, 275] on input "text" at bounding box center [560, 278] width 241 height 12
click at [556, 162] on div at bounding box center [560, 328] width 1120 height 657
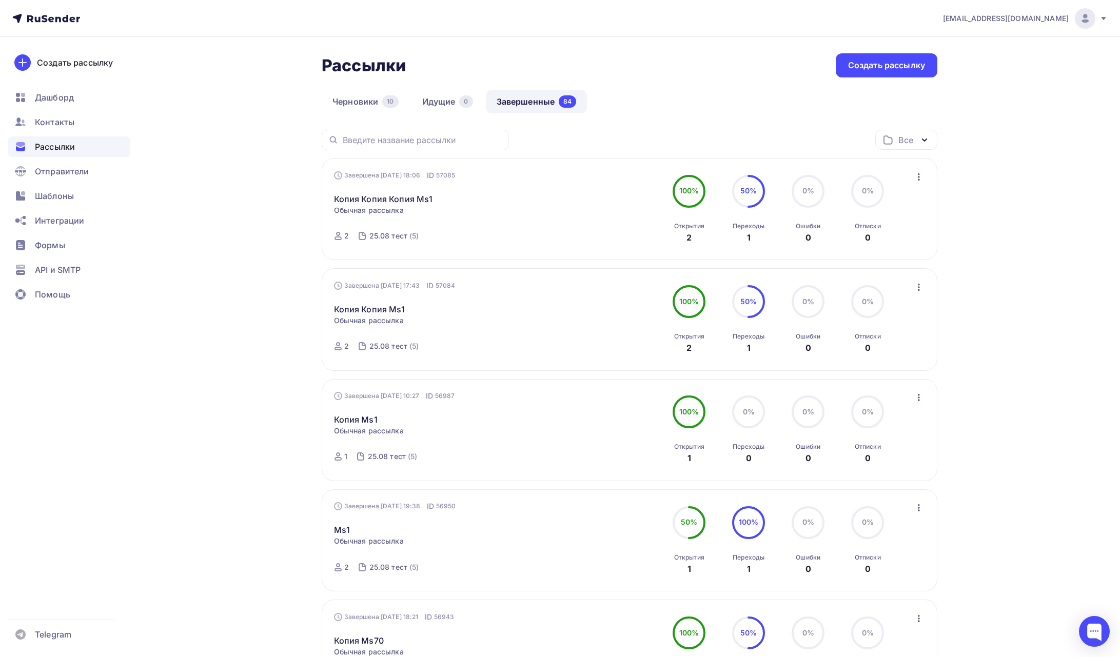
click at [419, 98] on div at bounding box center [560, 328] width 1120 height 657
click at [349, 97] on link "Черновики 10" at bounding box center [366, 102] width 88 height 24
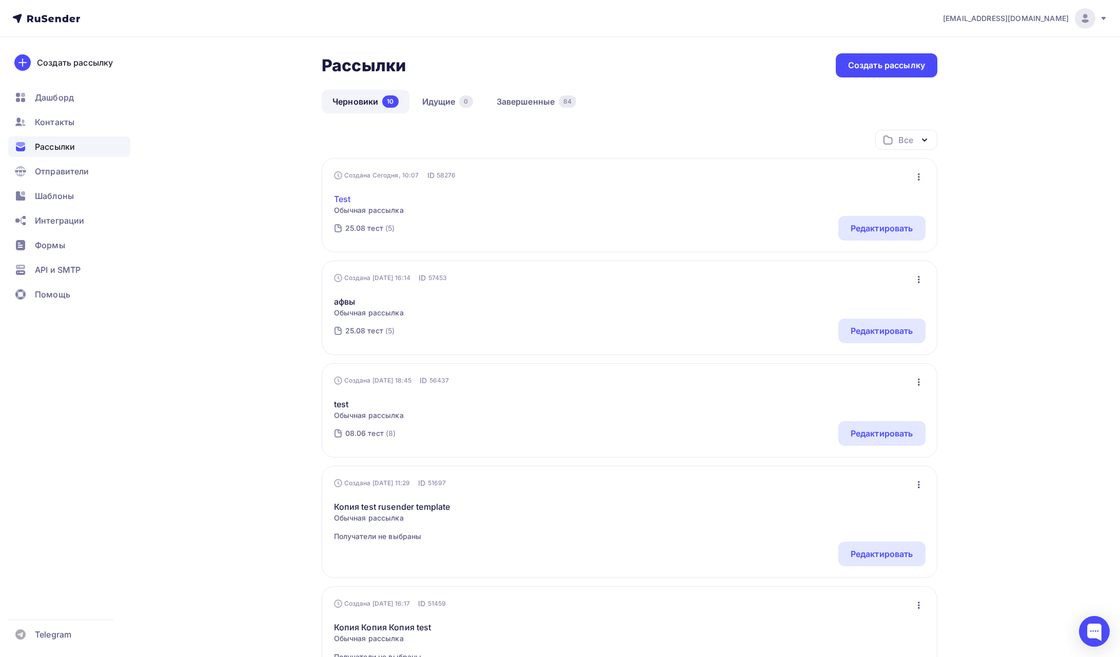
click at [346, 198] on link "Test" at bounding box center [369, 199] width 70 height 12
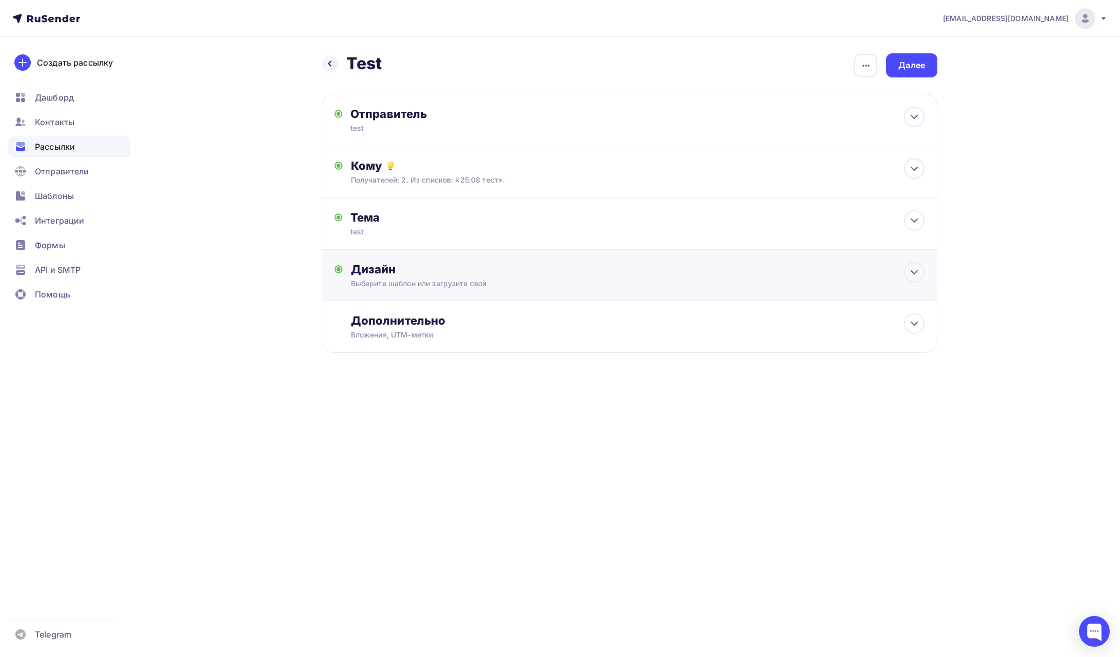
click at [747, 271] on div "Дизайн" at bounding box center [637, 269] width 573 height 14
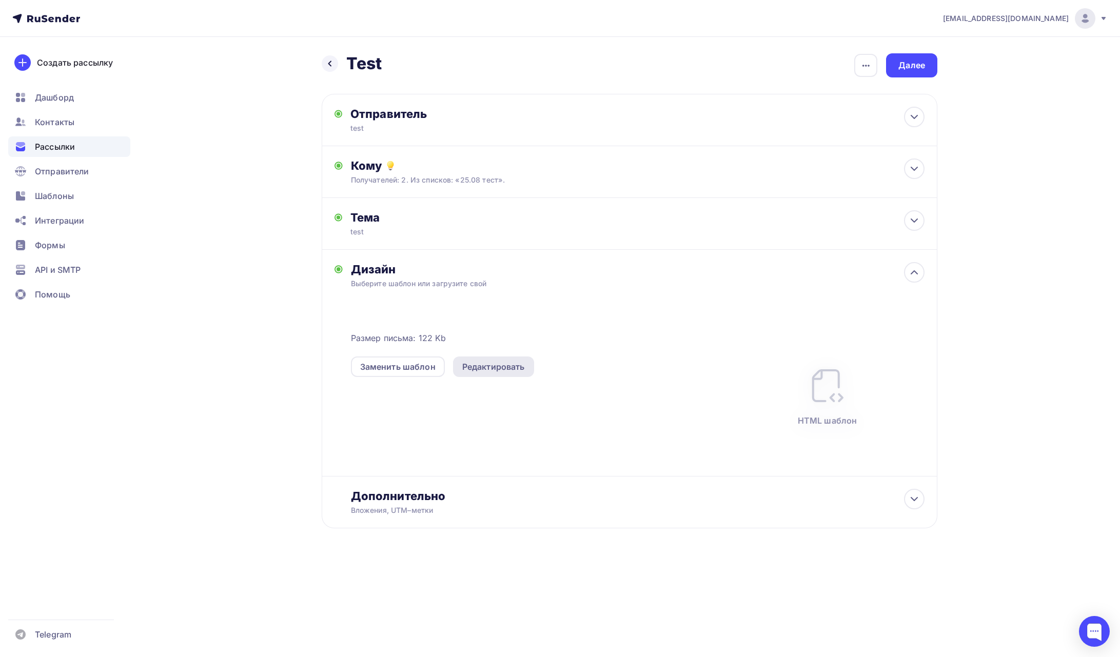
click at [506, 366] on div "Редактировать" at bounding box center [493, 367] width 63 height 12
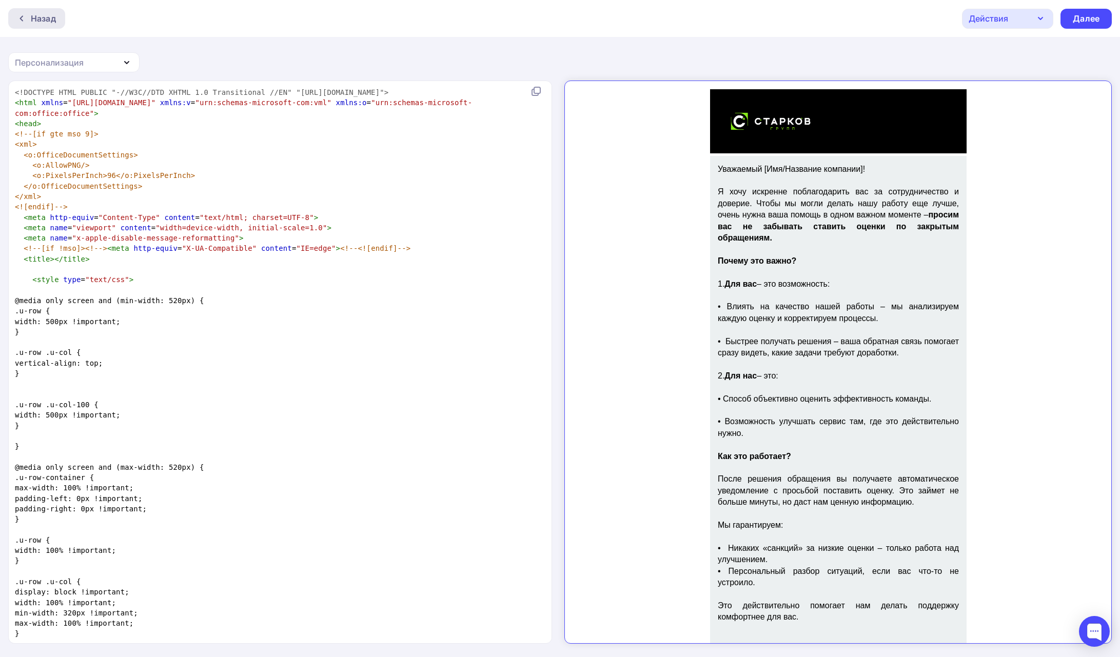
click at [42, 22] on div "Назад" at bounding box center [43, 18] width 25 height 12
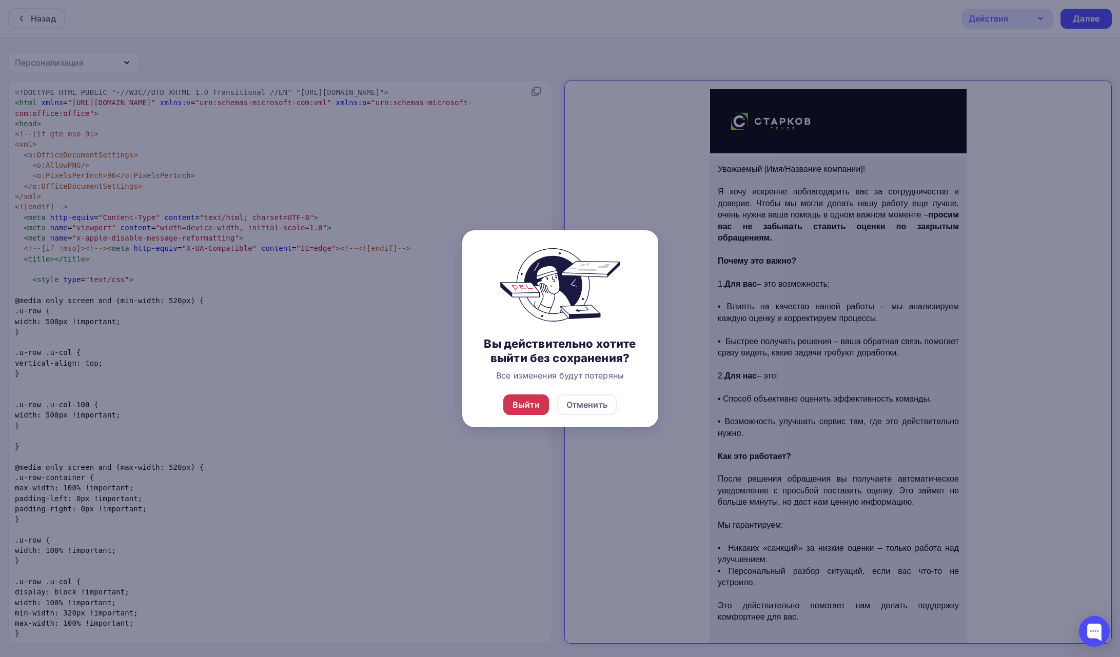
click at [522, 399] on div "Выйти" at bounding box center [525, 405] width 27 height 12
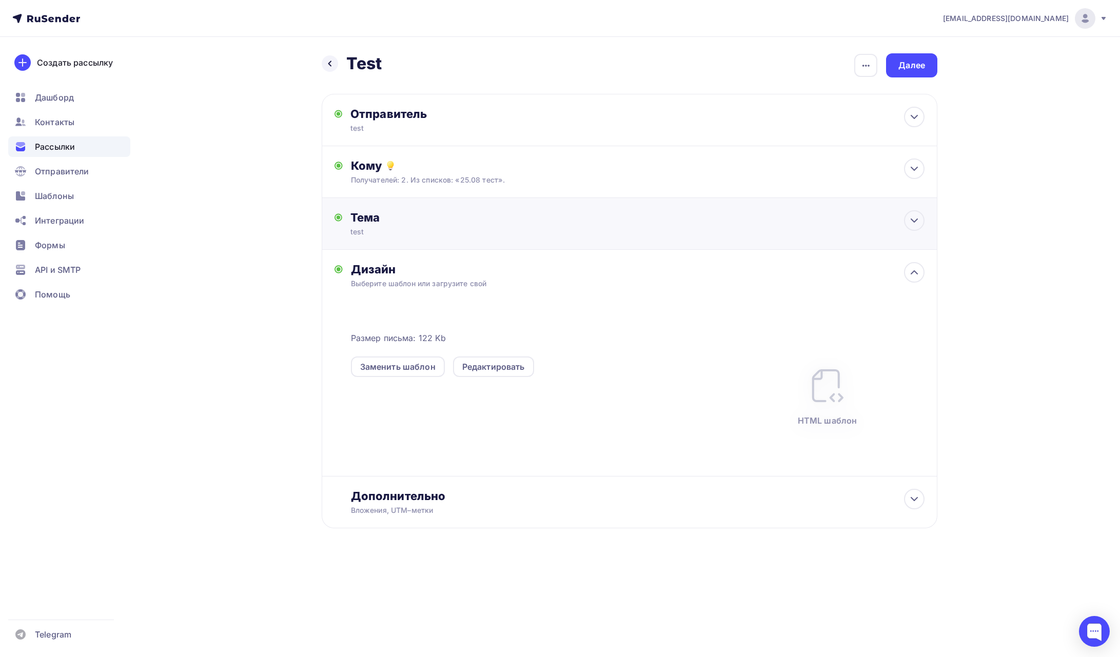
click at [392, 227] on div "test" at bounding box center [441, 232] width 183 height 10
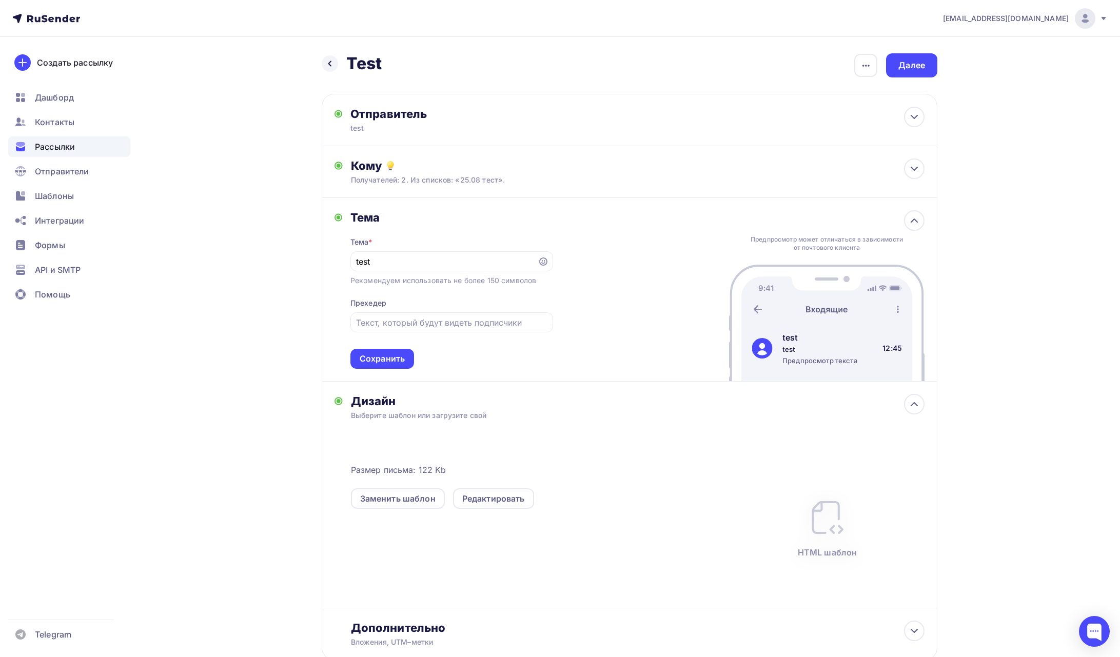
click at [428, 422] on div "Размер письма: 122 Kb Заменить шаблон Редактировать HTML шаблон" at bounding box center [637, 514] width 573 height 187
click at [428, 496] on div "Заменить шаблон" at bounding box center [397, 498] width 75 height 12
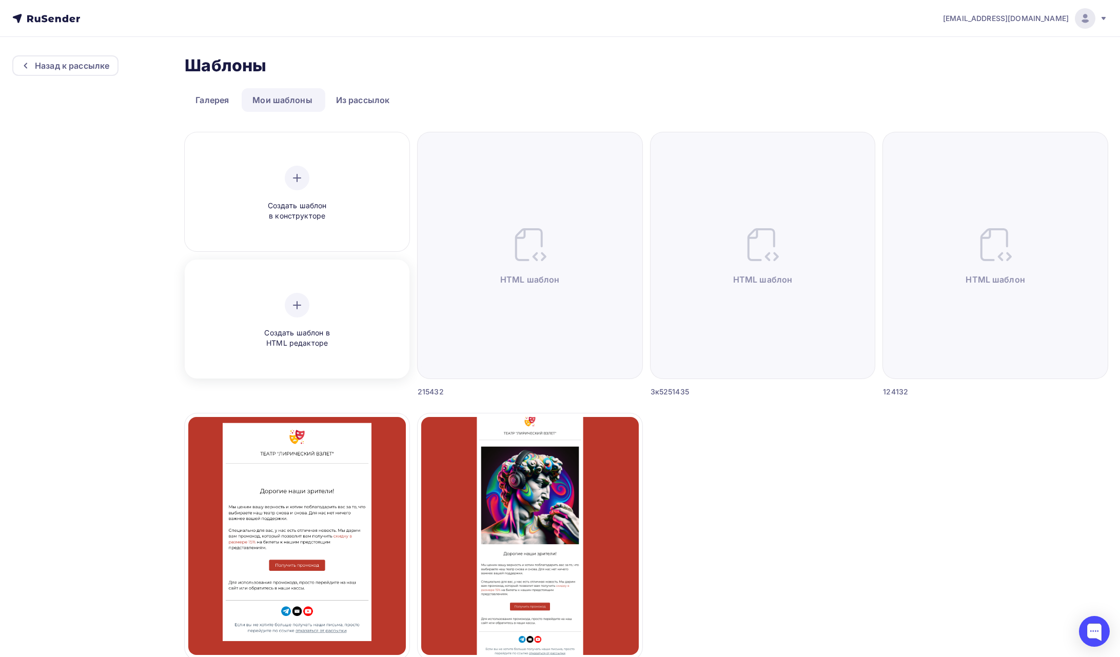
click at [303, 311] on div at bounding box center [297, 305] width 25 height 25
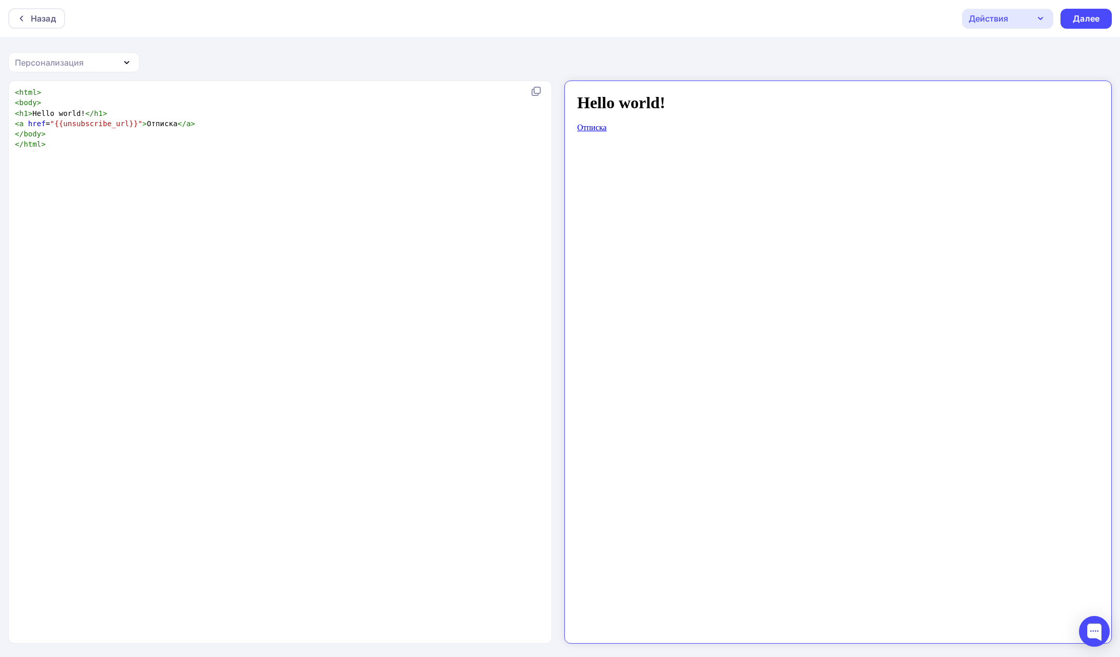
scroll to position [4, 0]
click at [211, 190] on div "xxxxxxxxxx < html > < body > < h1 > Hello world! </ h1 > < a href = "{{unsubscr…" at bounding box center [291, 375] width 556 height 580
type textarea "<html> <body> <h1>Hello world!</h1> <a href="{{unsubscribe_url}}">Отписка</a> <…"
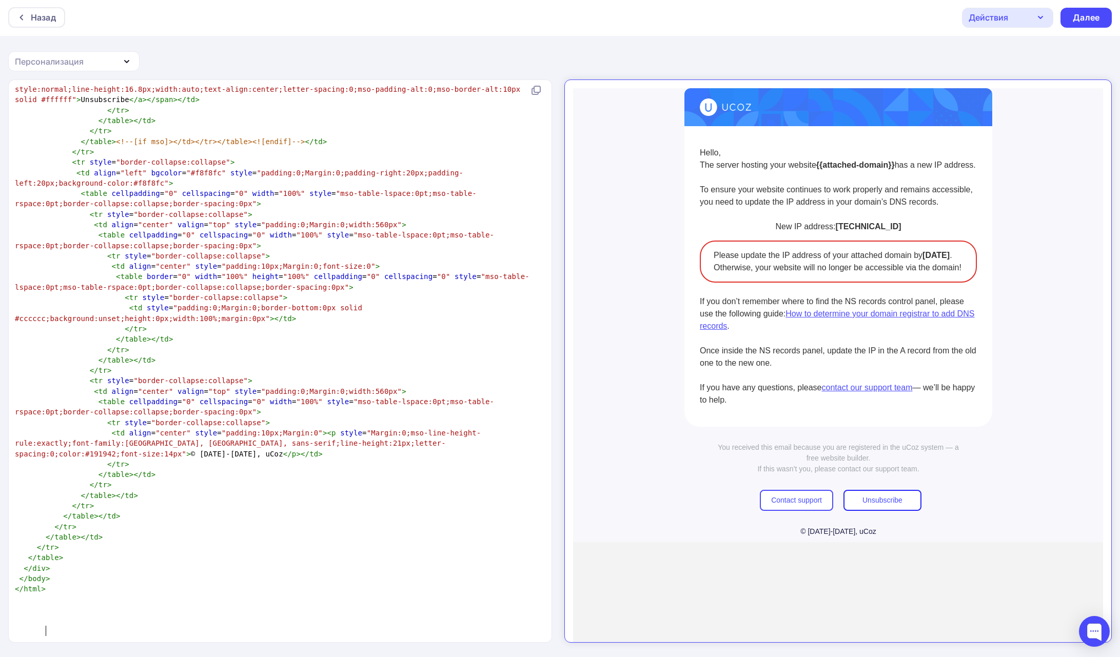
scroll to position [0, 0]
click at [32, 19] on div "Назад" at bounding box center [43, 18] width 25 height 12
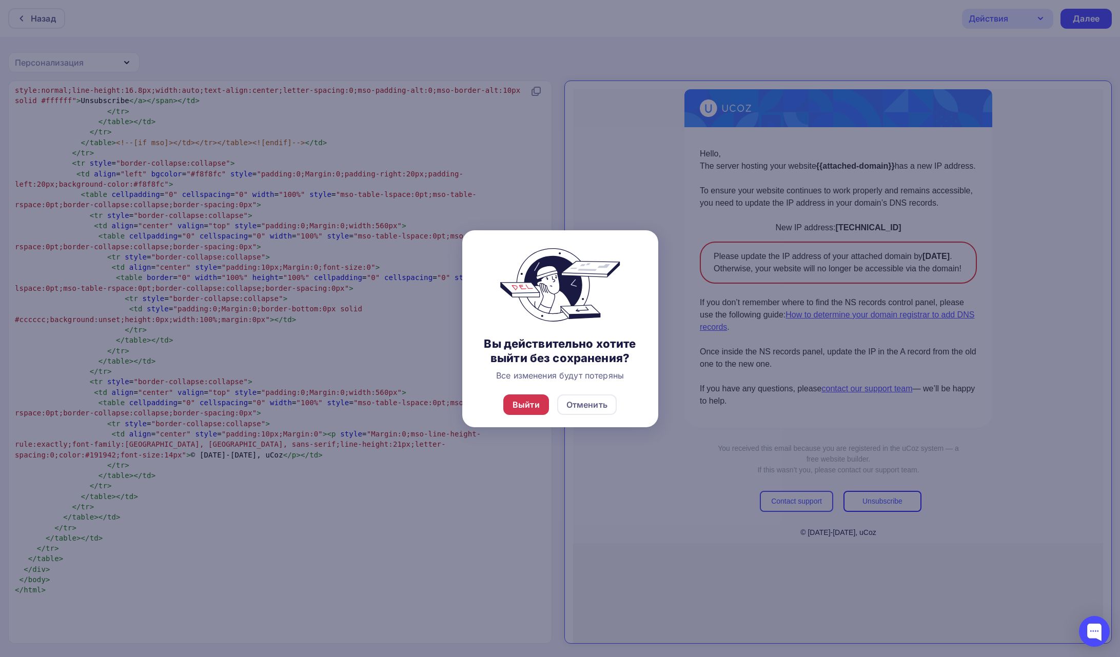
click at [530, 402] on div "Выйти" at bounding box center [525, 405] width 27 height 12
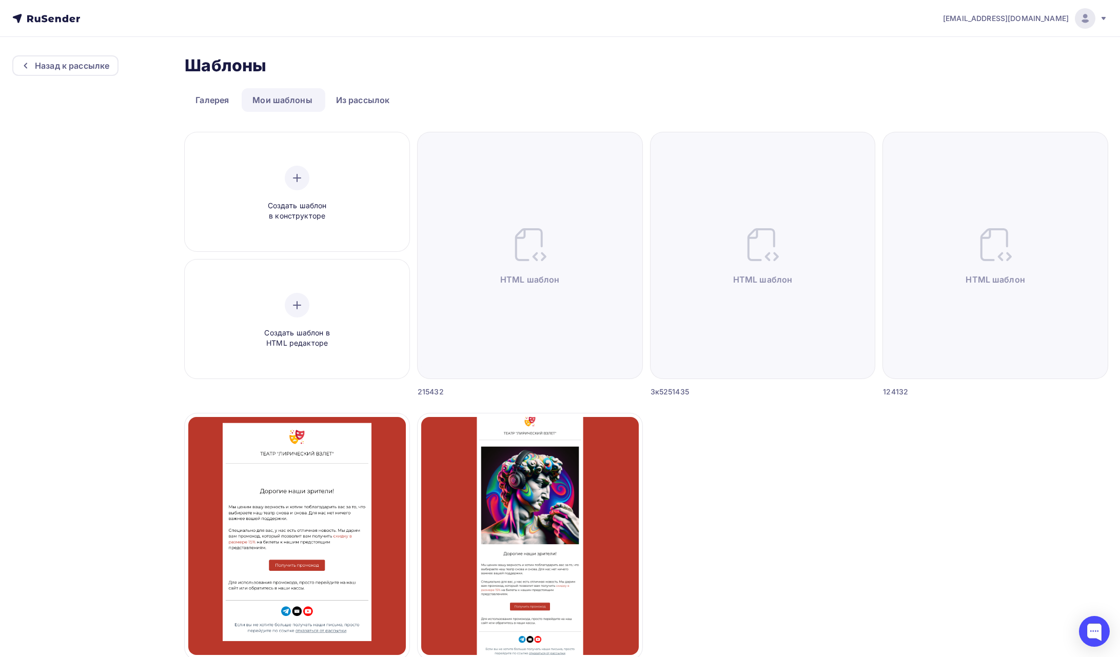
click at [1009, 21] on span "lunev.regium@gmail.com" at bounding box center [1006, 18] width 126 height 10
click at [977, 99] on span "Выйти" at bounding box center [966, 94] width 27 height 12
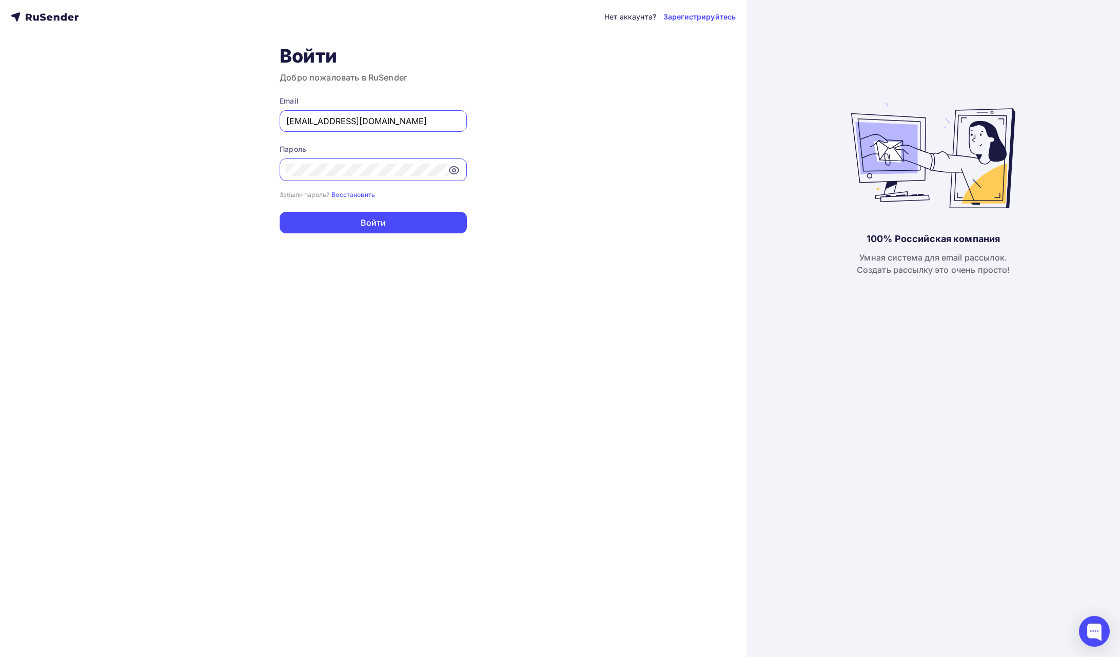
click at [377, 124] on input "lunev.regium@gmail.com" at bounding box center [373, 121] width 174 height 12
type input "[PERSON_NAME][EMAIL_ADDRESS][DOMAIN_NAME]"
click at [387, 214] on button "Войти" at bounding box center [373, 223] width 187 height 22
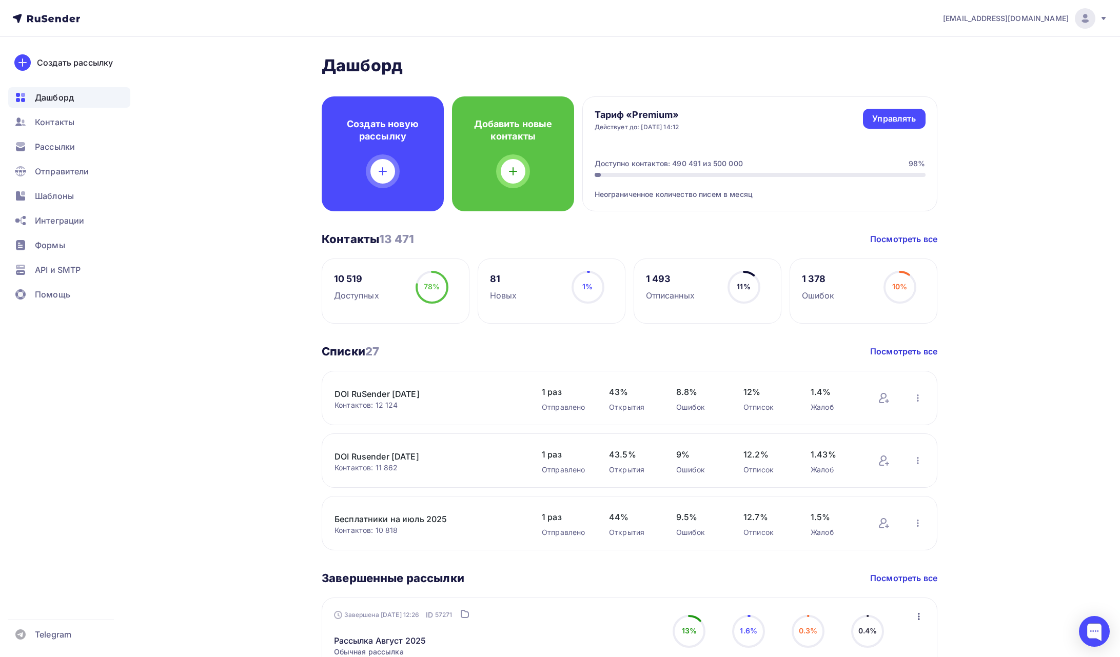
click at [59, 258] on ul "Дашборд Контакты Рассылки Отправители Шаблоны Интеграции Формы API и SMTP Помощь" at bounding box center [69, 198] width 122 height 223
click at [58, 272] on span "API и SMTP" at bounding box center [58, 270] width 46 height 12
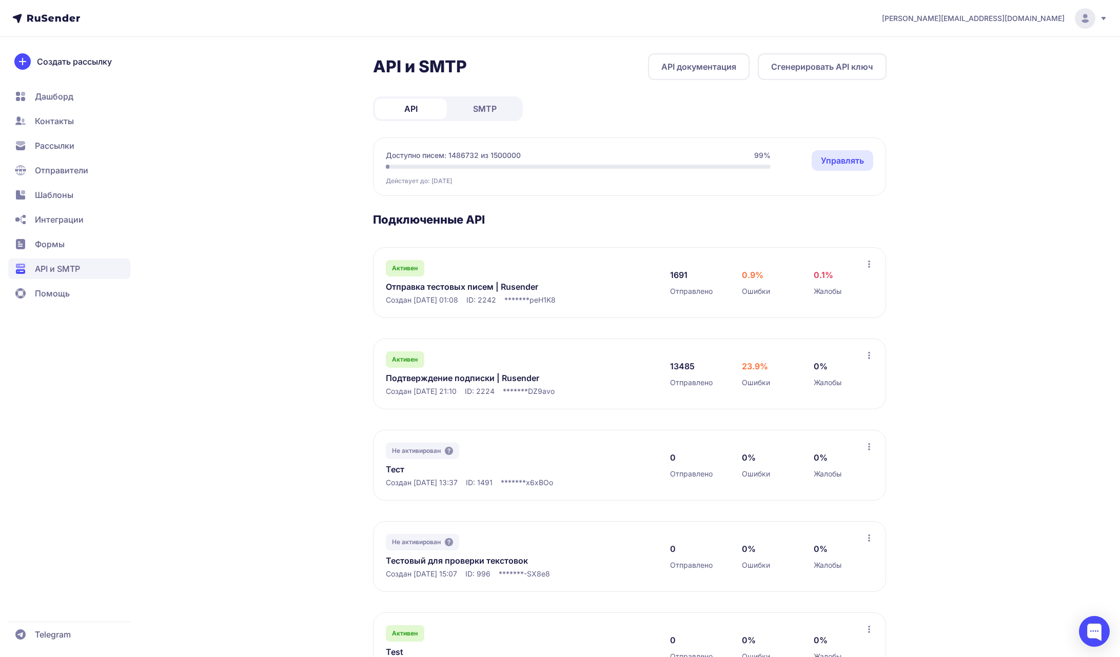
click at [515, 378] on link "Подтверждение подписки | Rusender" at bounding box center [491, 378] width 210 height 12
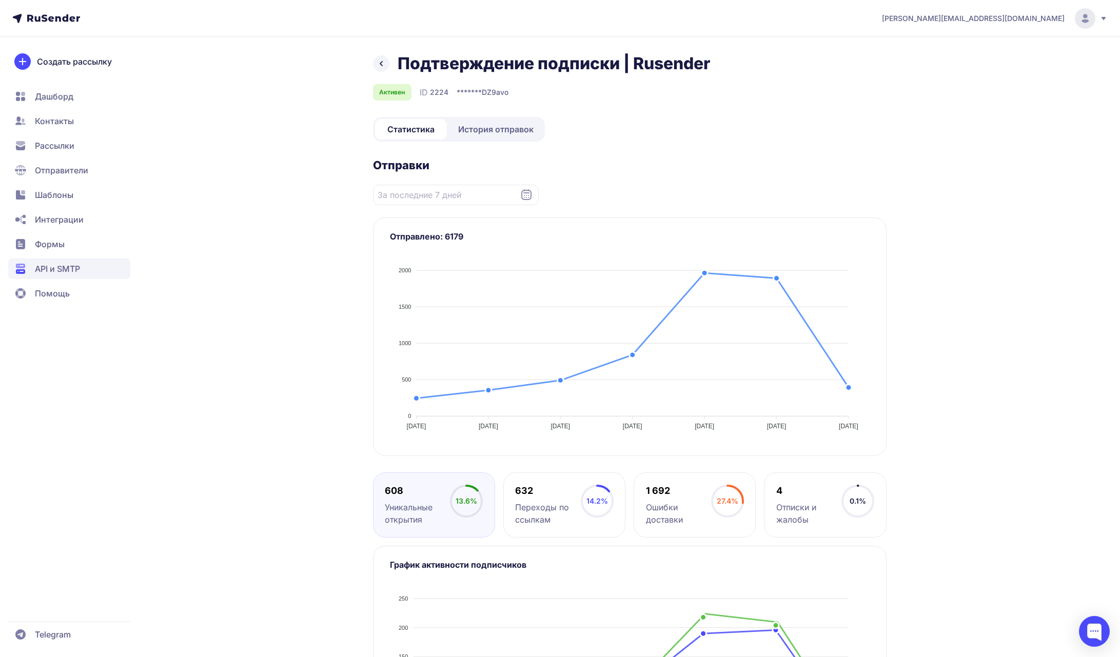
click at [486, 133] on span "История отправок" at bounding box center [495, 129] width 75 height 12
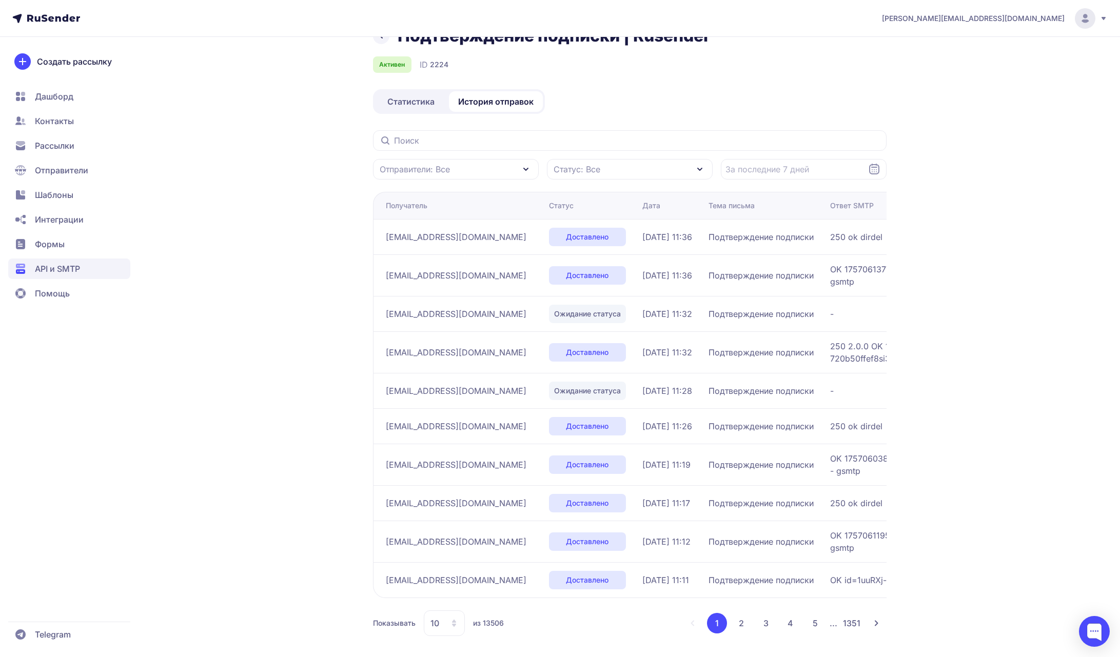
scroll to position [31, 0]
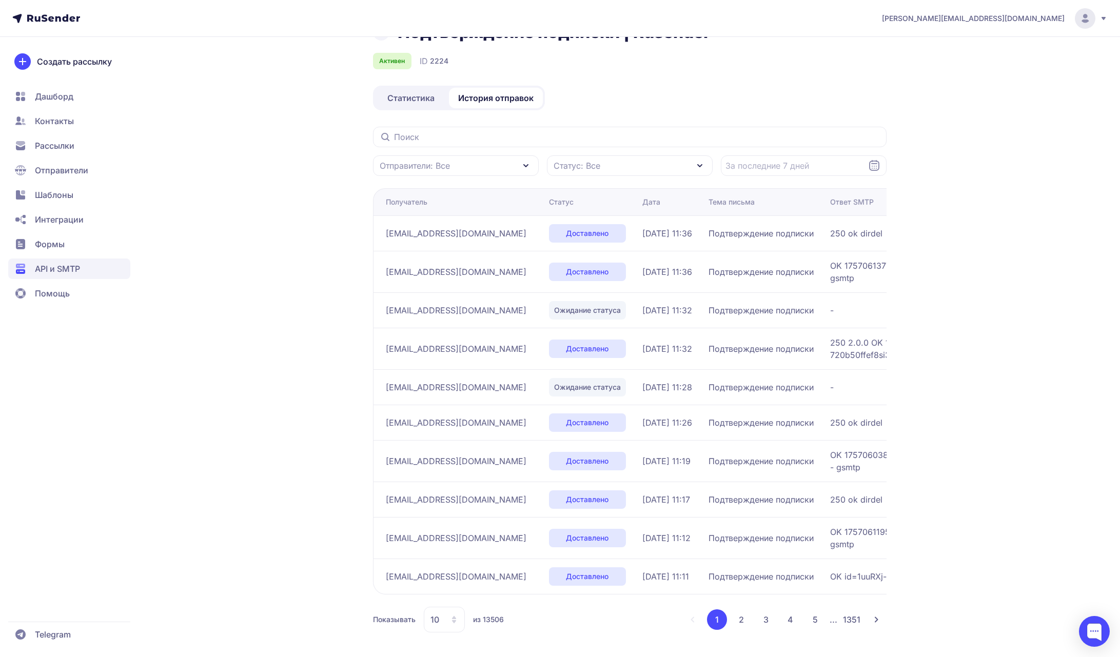
click at [448, 613] on div "10" at bounding box center [444, 620] width 41 height 26
click at [452, 593] on span "100" at bounding box center [485, 586] width 111 height 21
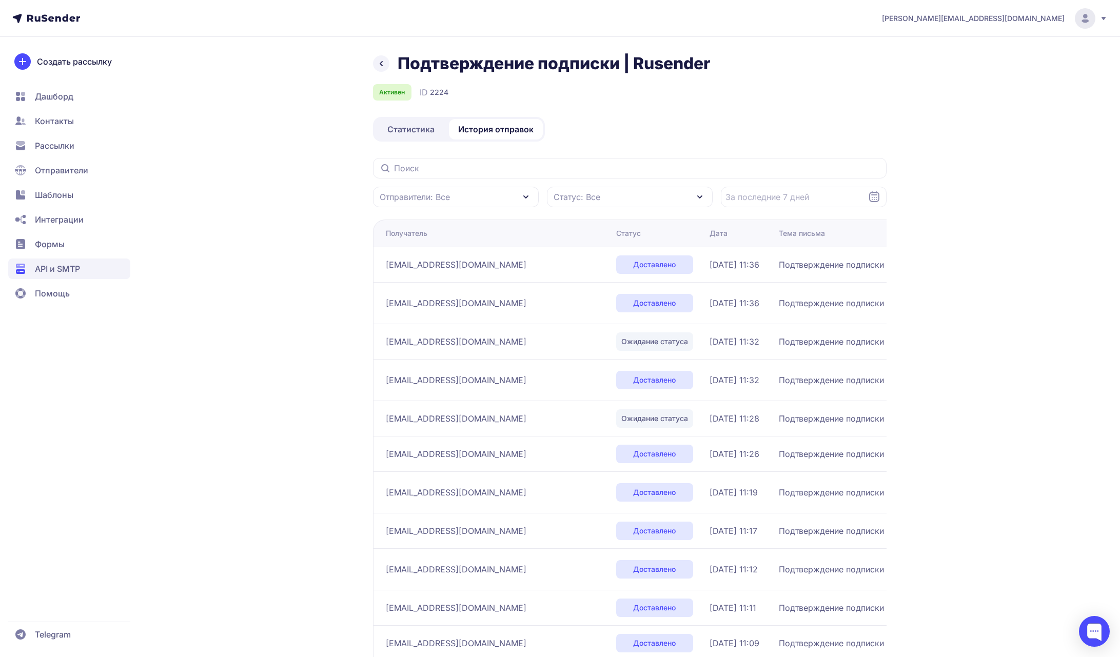
click at [421, 134] on span "Статистика" at bounding box center [410, 129] width 47 height 12
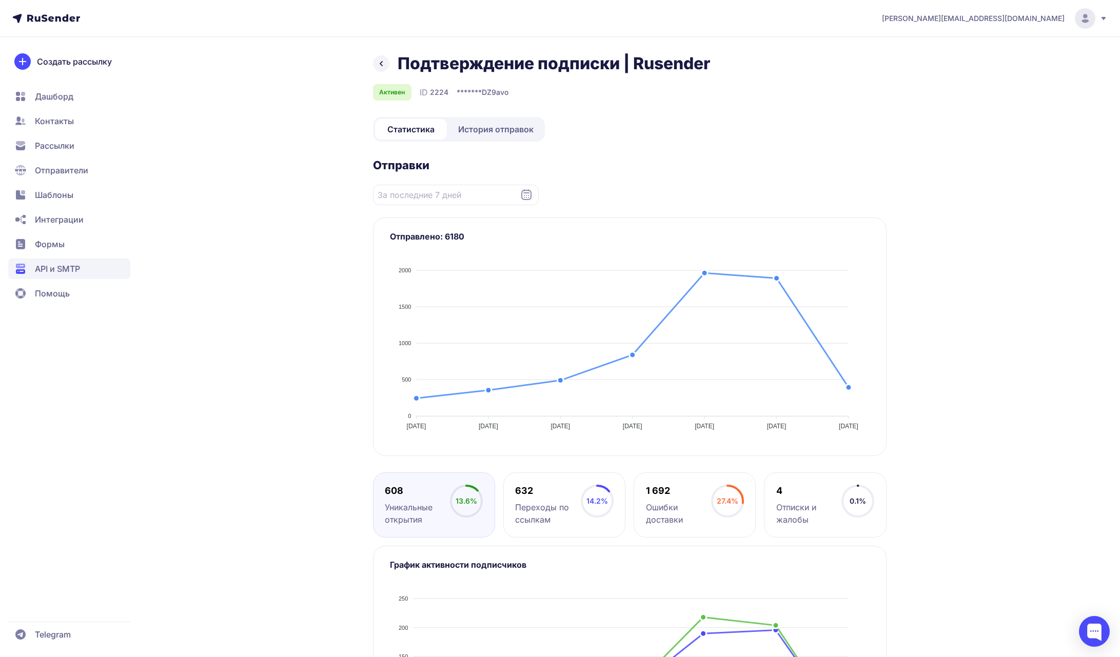
click at [785, 148] on div "Подтверждение подписки | Rusender Активен ID 2224 ******* DZ9avo Статистика Ист…" at bounding box center [629, 424] width 513 height 743
